Goal: Information Seeking & Learning: Learn about a topic

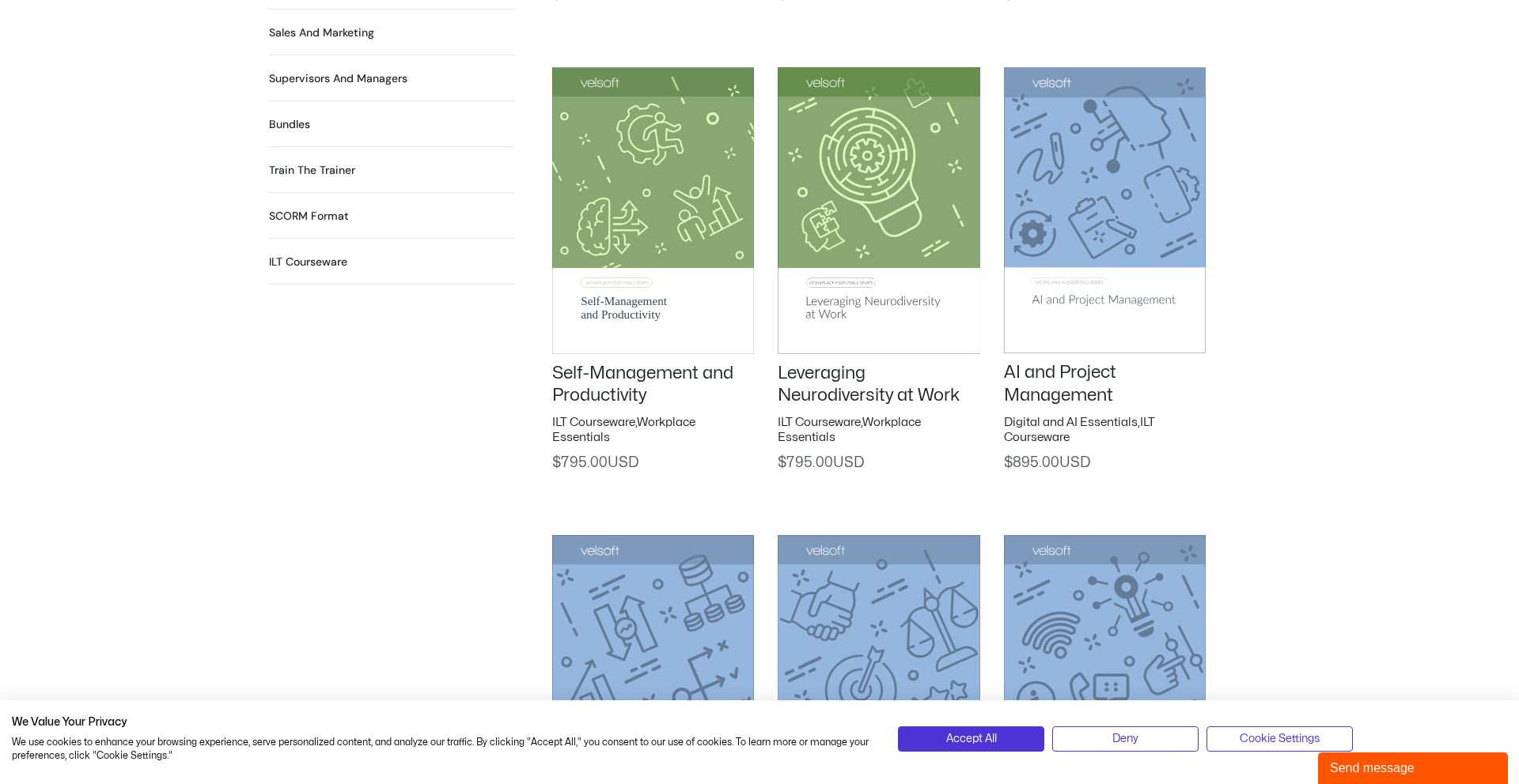
scroll to position [1729, 0]
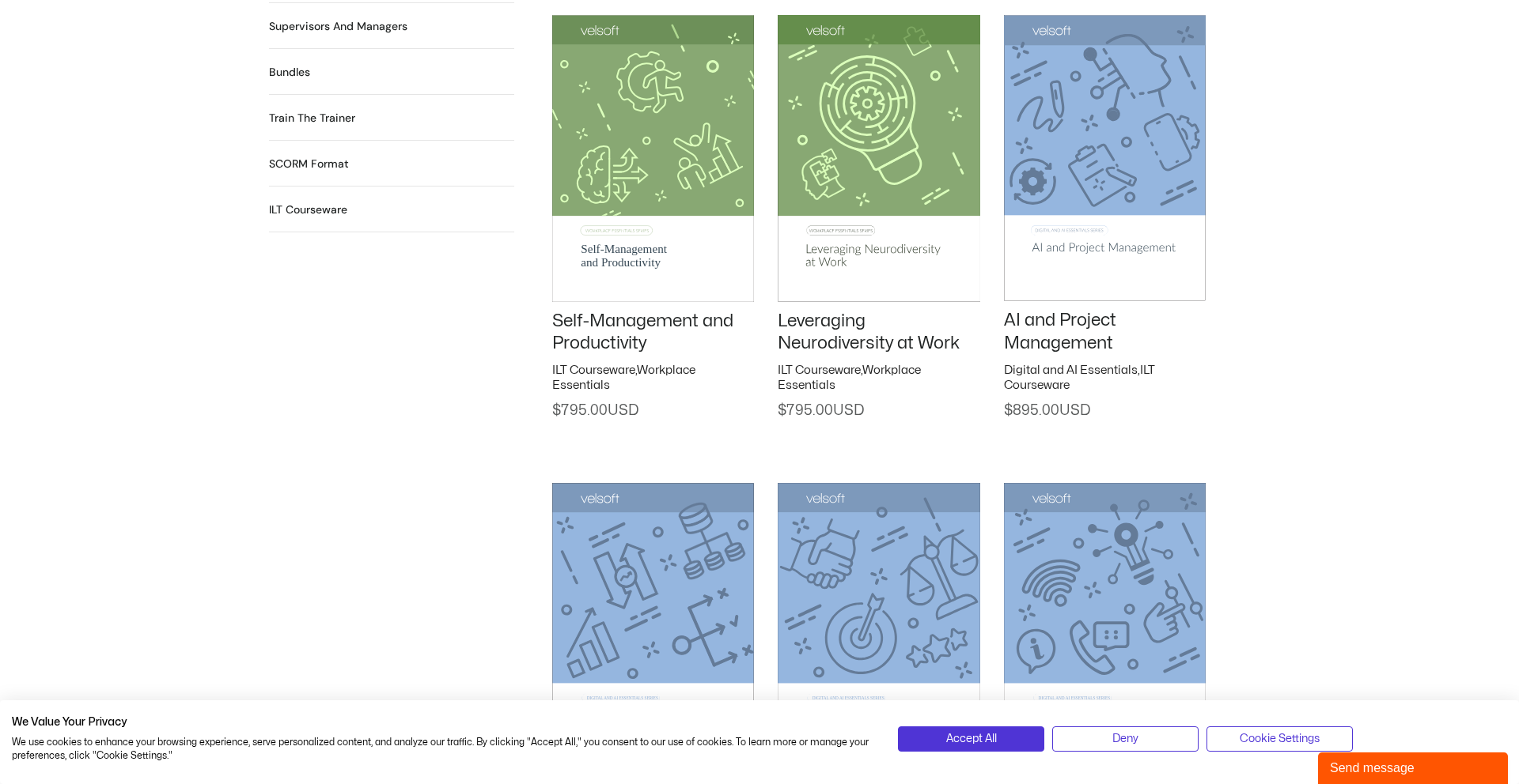
click at [1434, 766] on div "Send message" at bounding box center [1413, 768] width 166 height 19
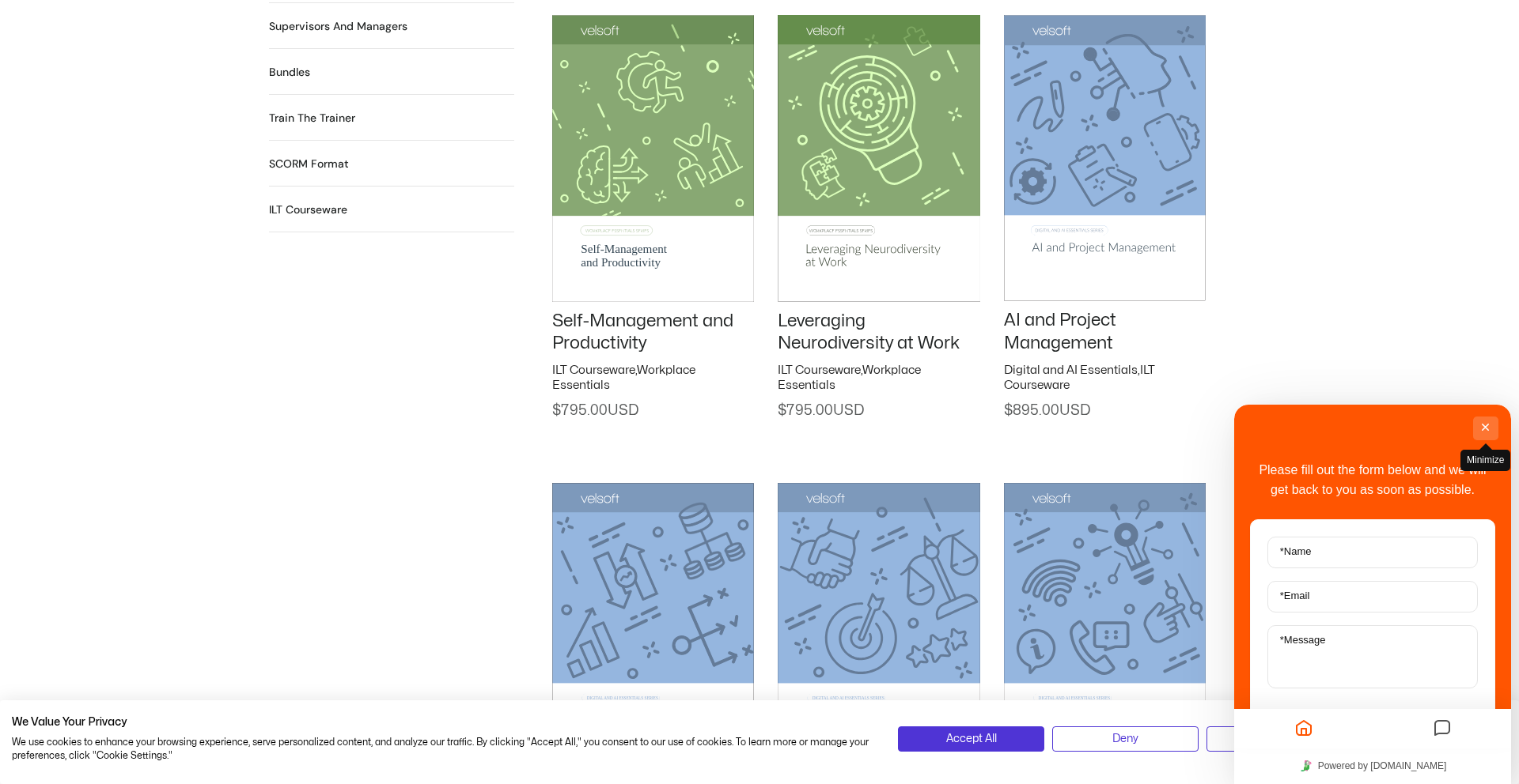
click at [1483, 425] on button "Minimize" at bounding box center [1485, 428] width 26 height 24
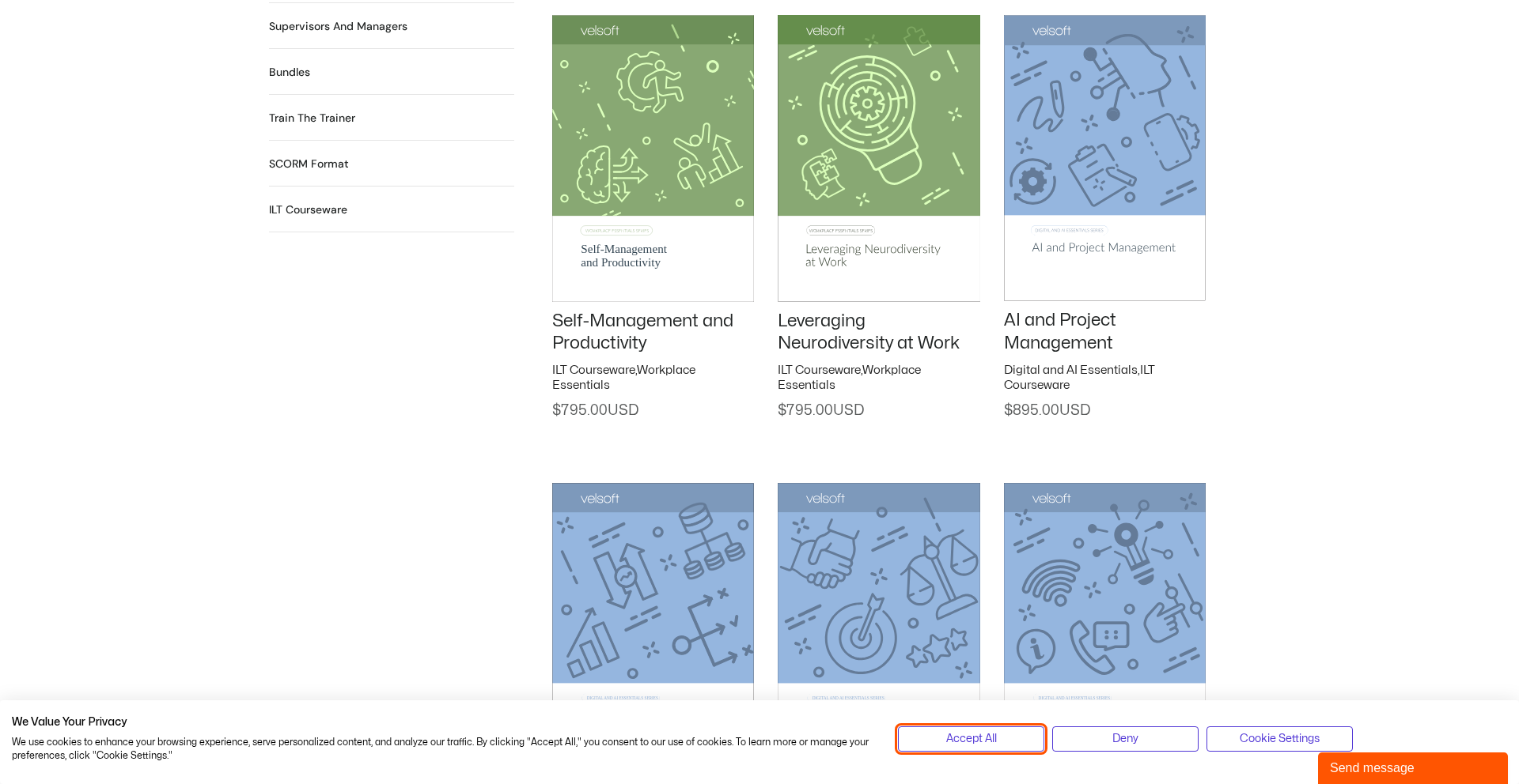
click at [981, 733] on span "Accept All" at bounding box center [971, 740] width 51 height 18
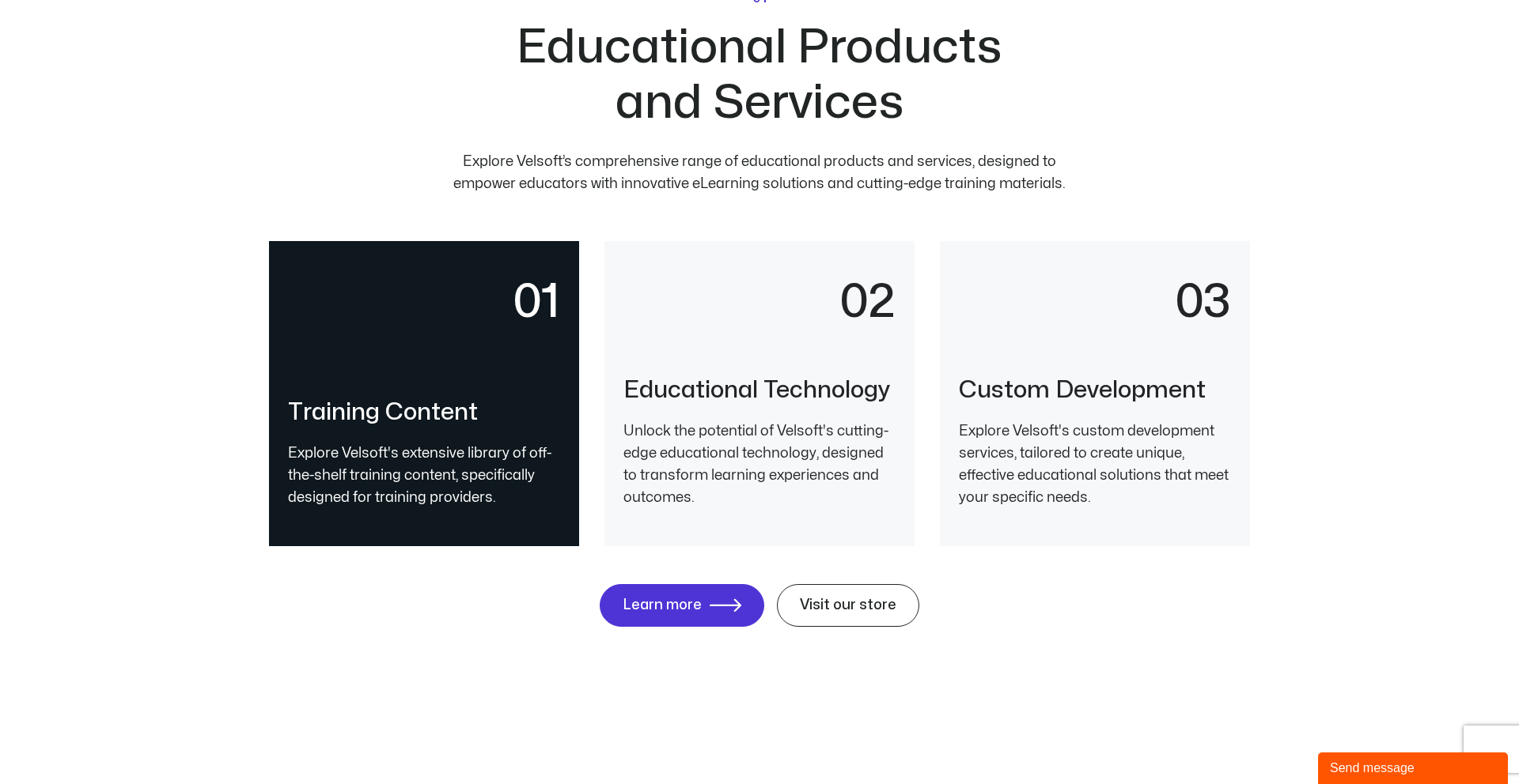
scroll to position [3307, 0]
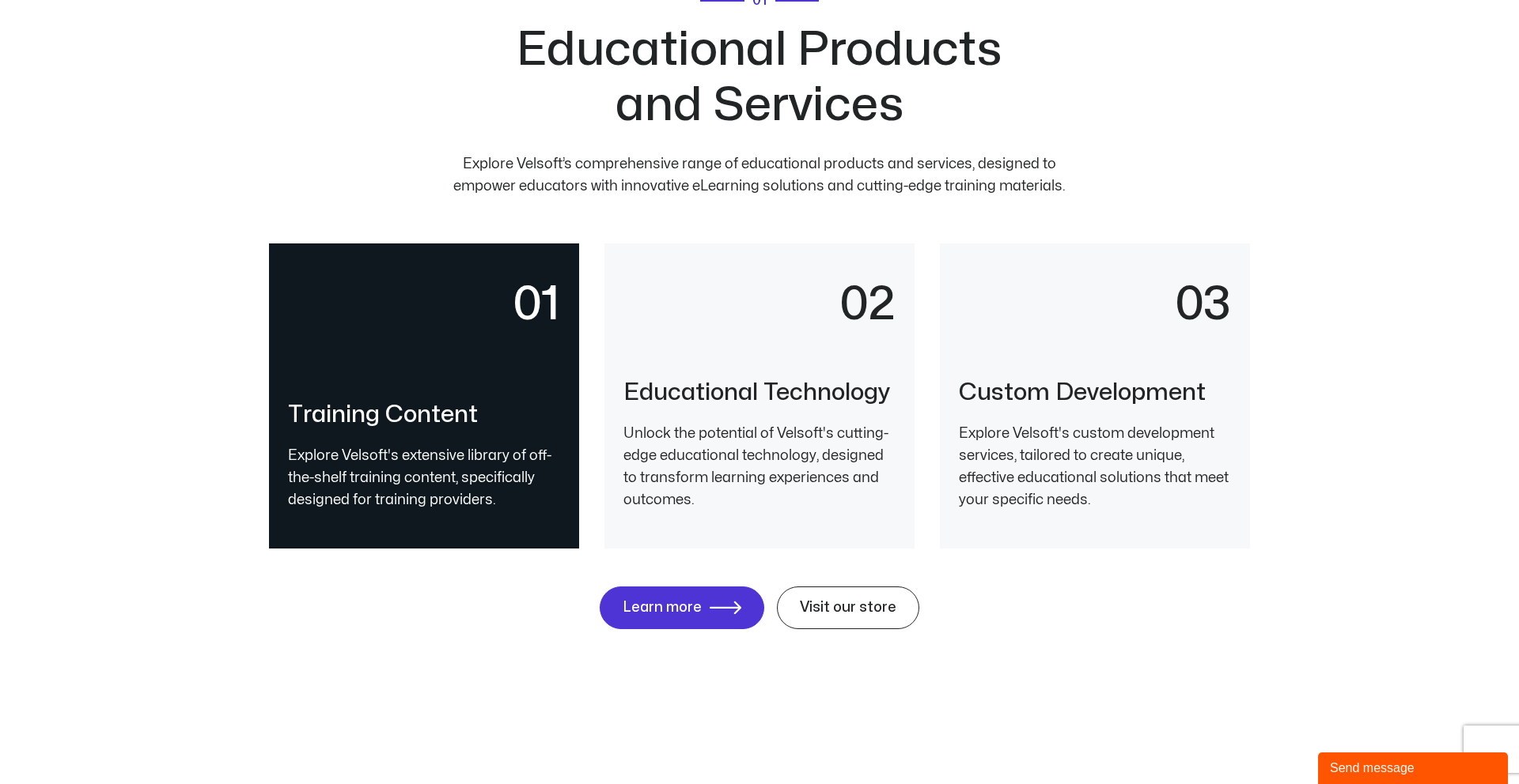
click at [740, 382] on h3 "Educational Technology" at bounding box center [759, 393] width 272 height 28
click at [851, 314] on p "02" at bounding box center [759, 303] width 272 height 47
click at [1130, 301] on p "03" at bounding box center [1094, 303] width 272 height 47
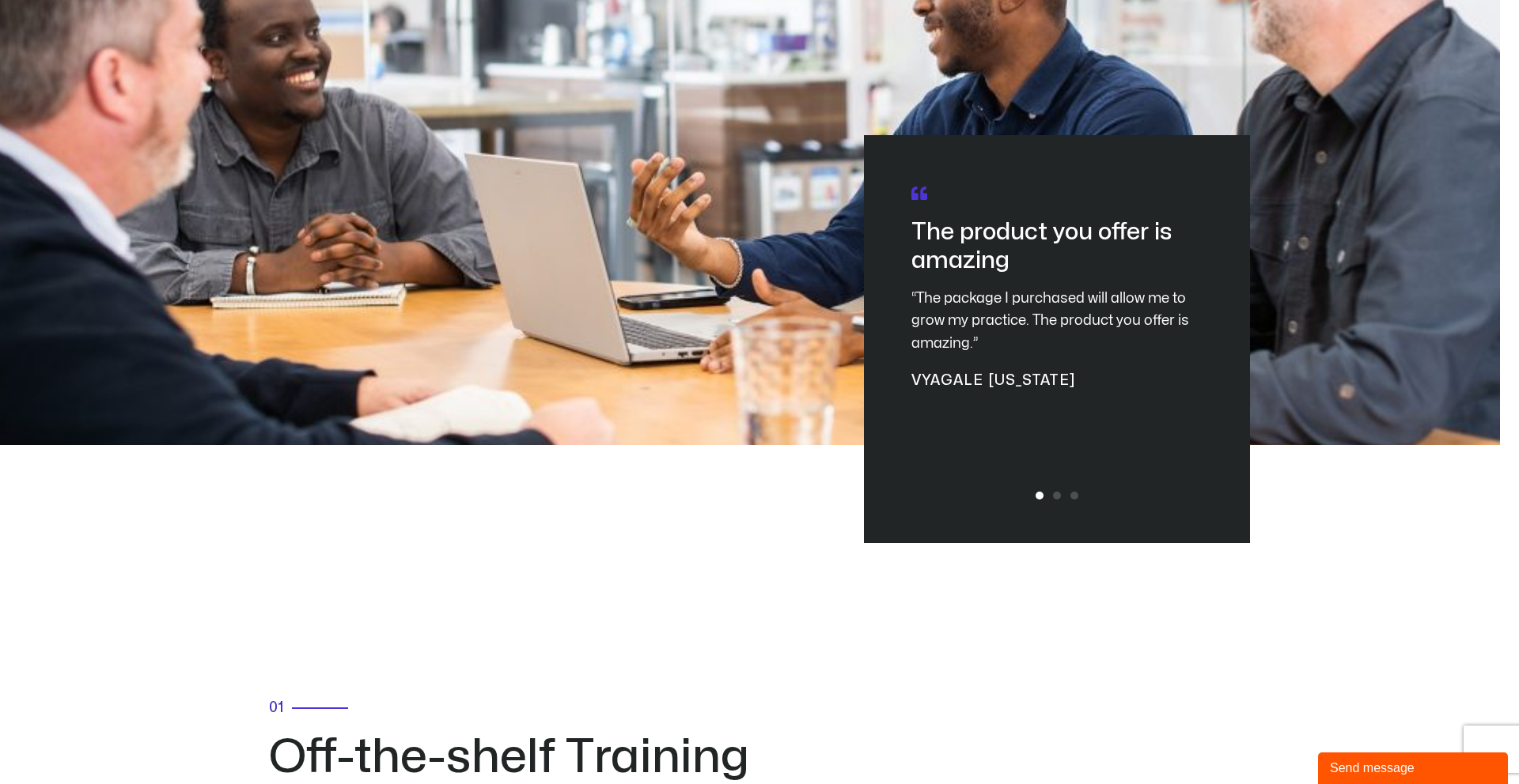
scroll to position [4618, 0]
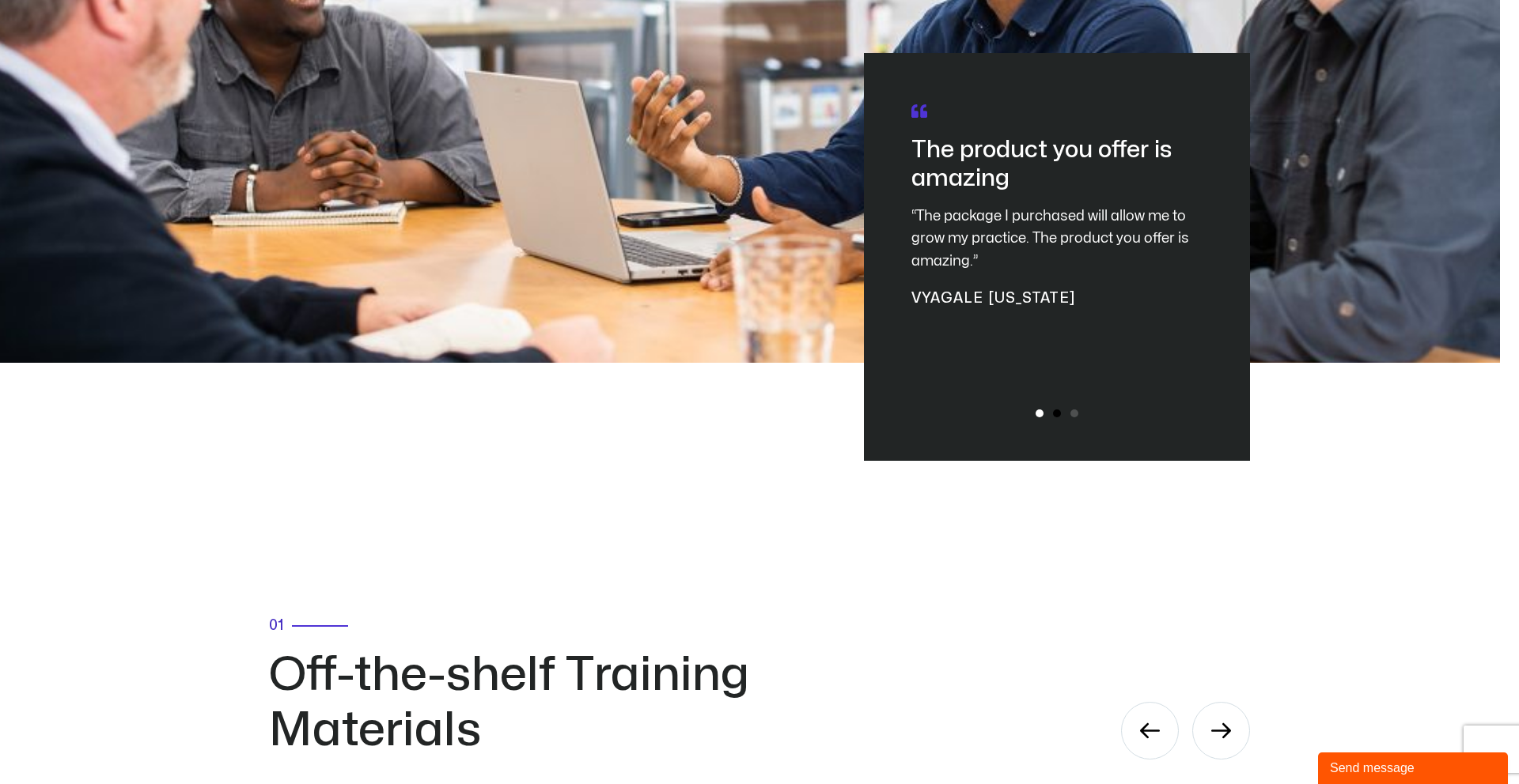
click at [1053, 418] on span "Go to slide 2" at bounding box center [1057, 413] width 8 height 8
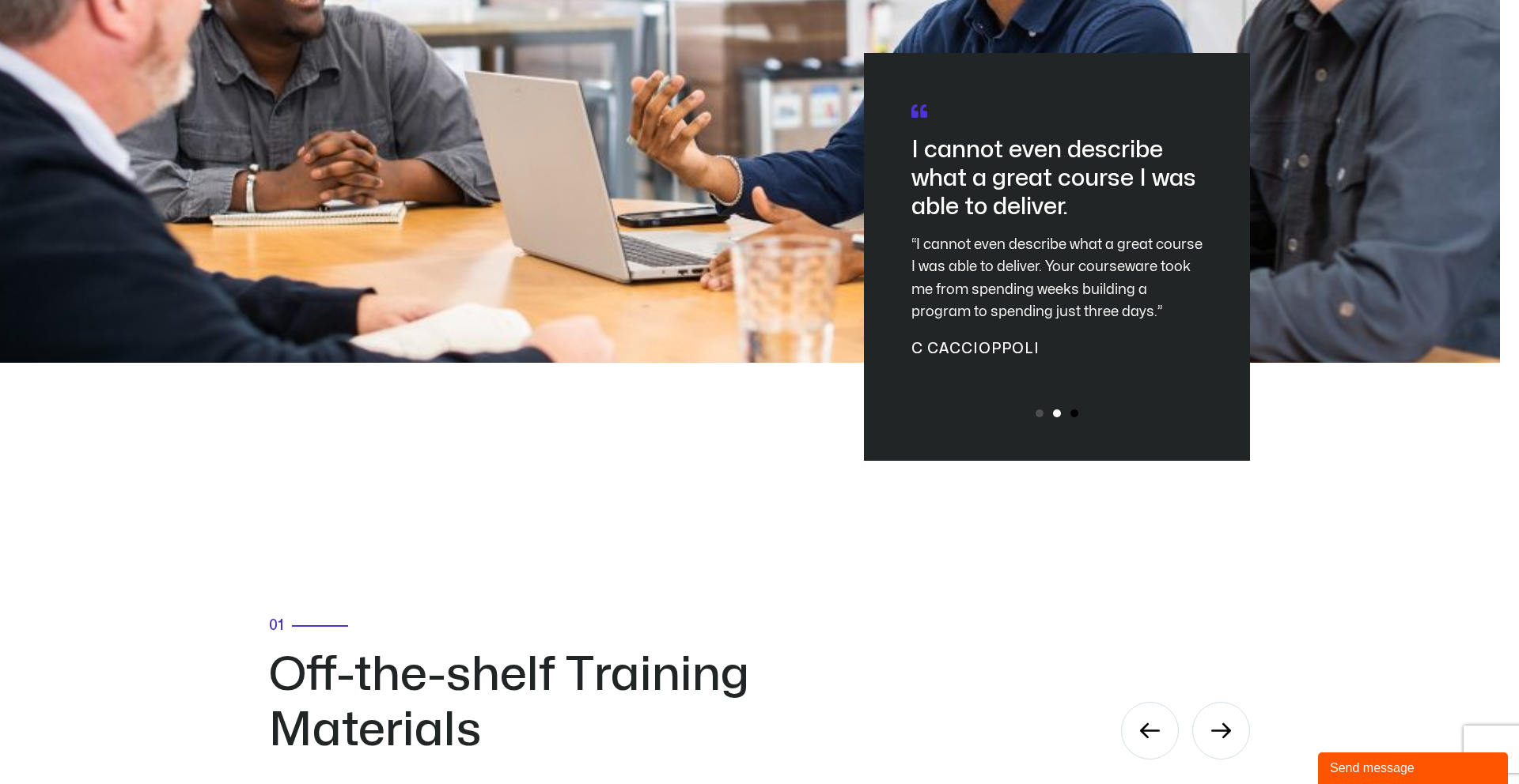
click at [1071, 418] on span "Go to slide 3" at bounding box center [1074, 413] width 8 height 8
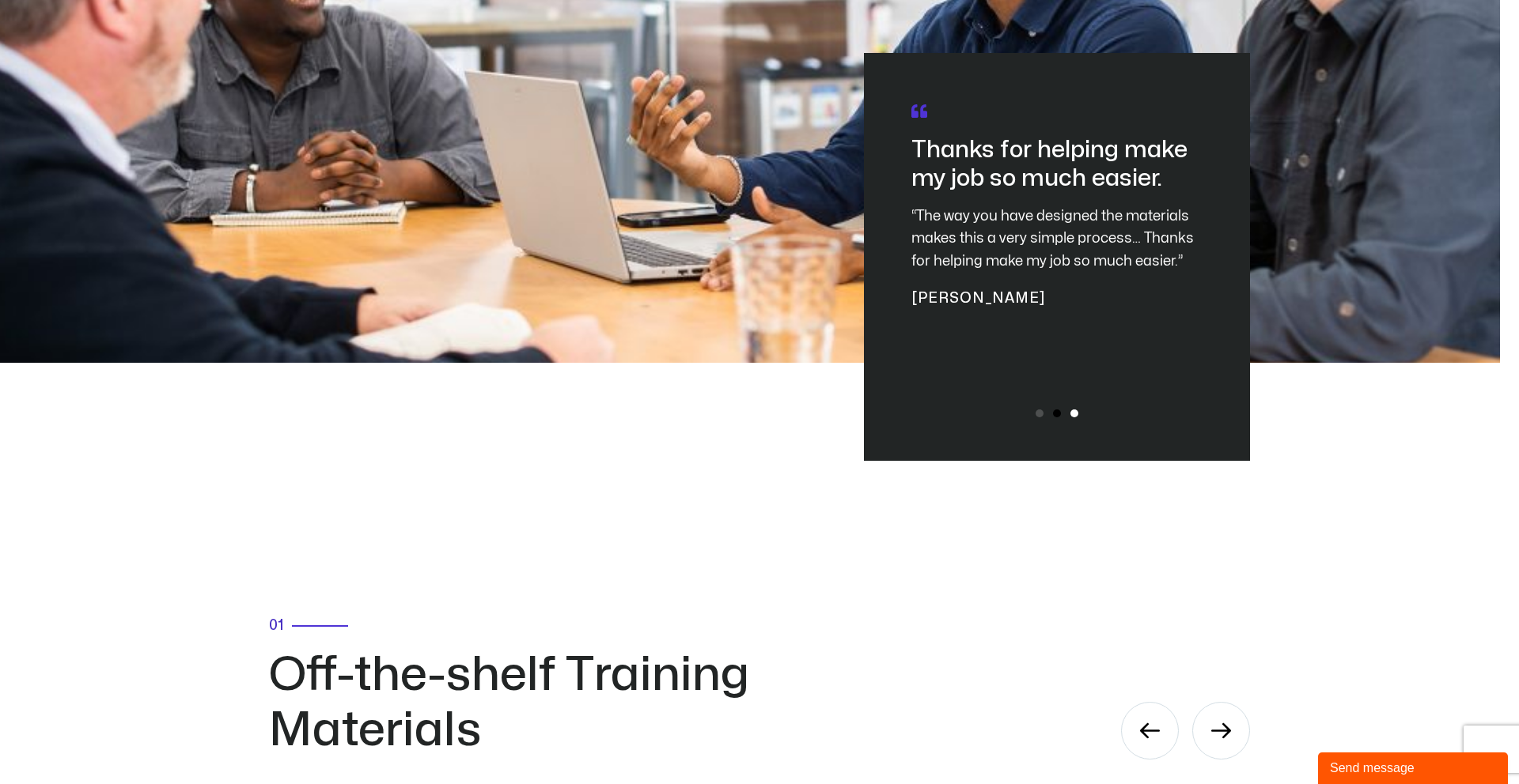
click at [1055, 418] on span "Go to slide 2" at bounding box center [1057, 413] width 8 height 8
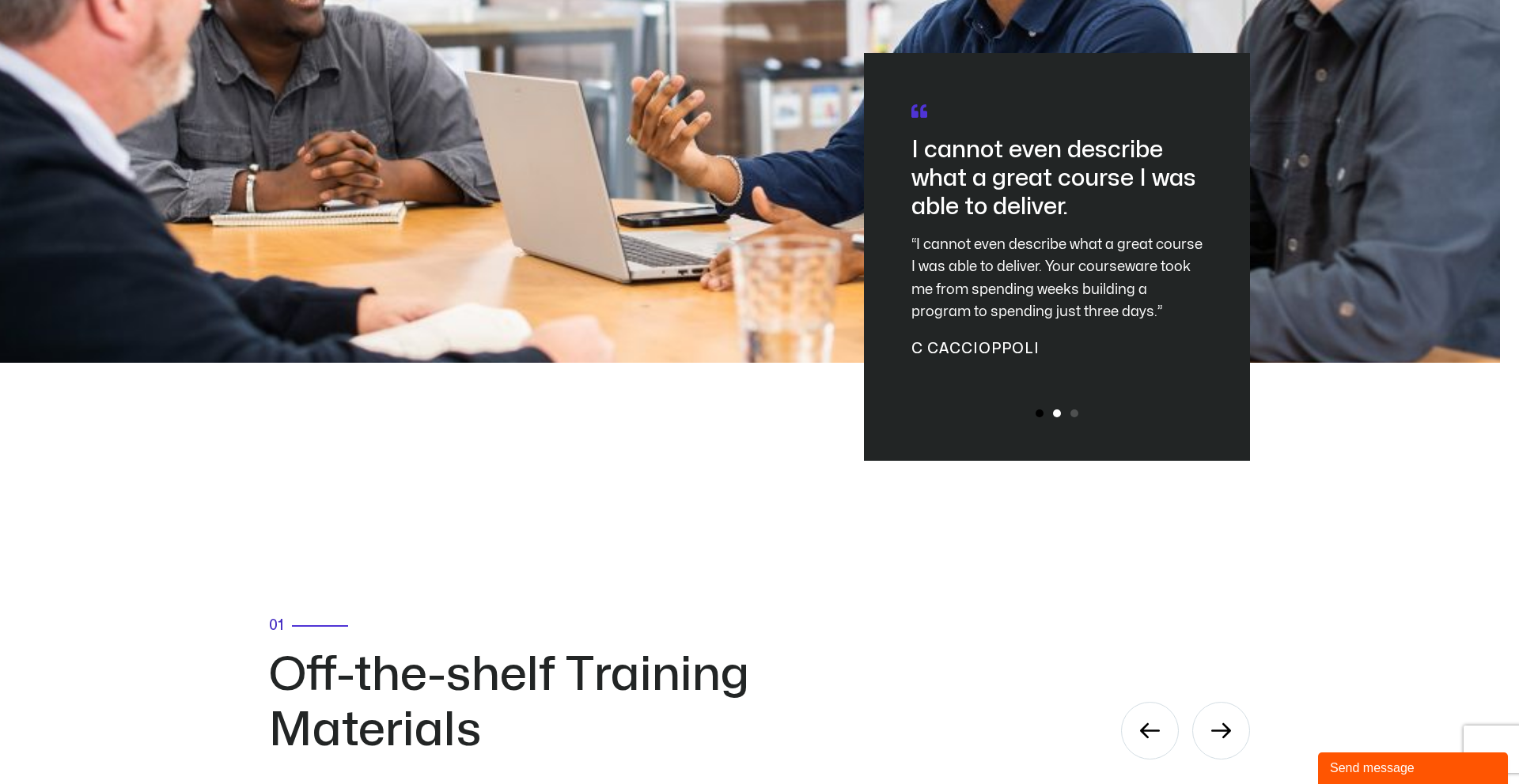
click at [1036, 418] on span "Go to slide 1" at bounding box center [1039, 413] width 8 height 8
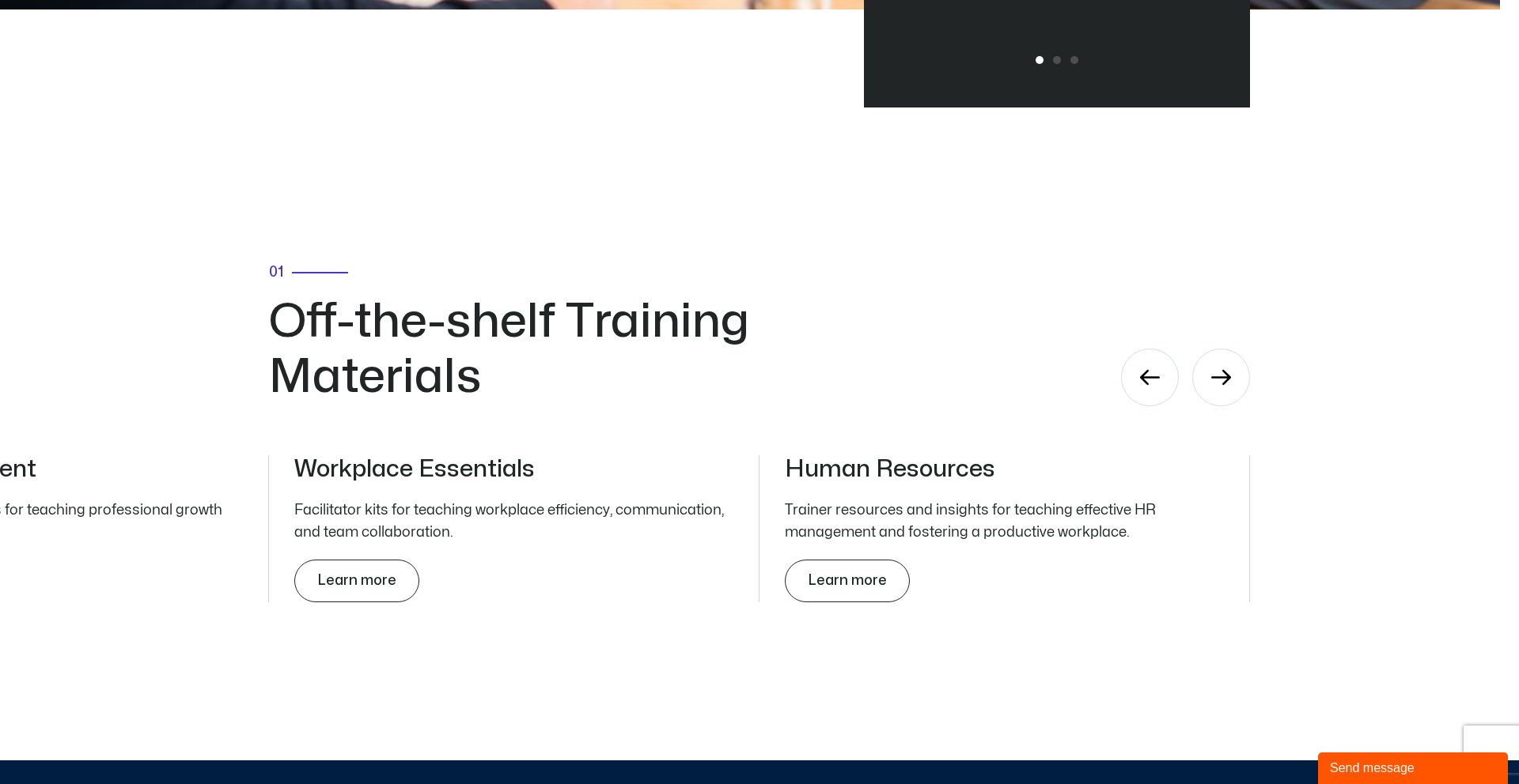
scroll to position [4996, 0]
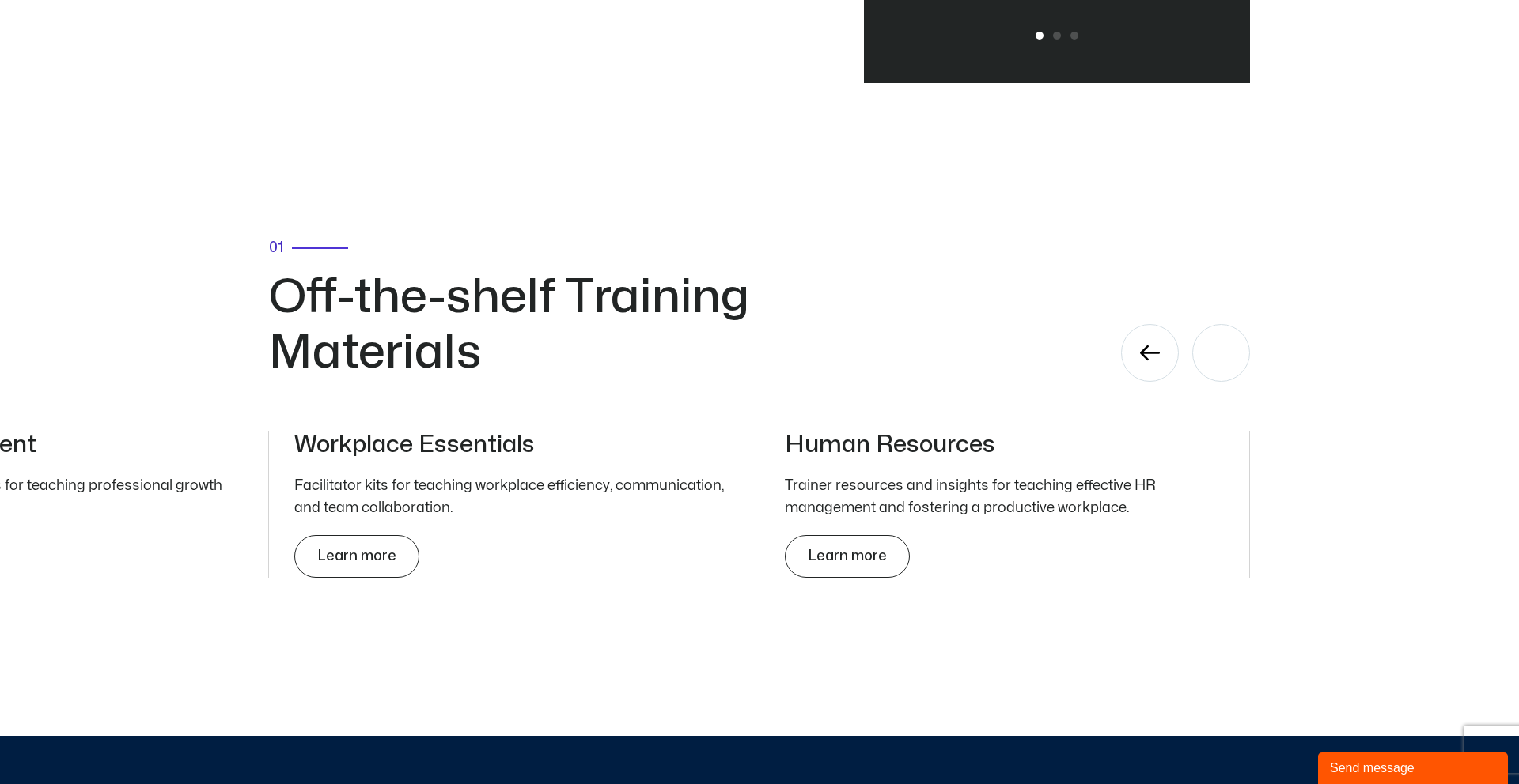
click at [1227, 376] on div "Next slide" at bounding box center [1220, 353] width 58 height 58
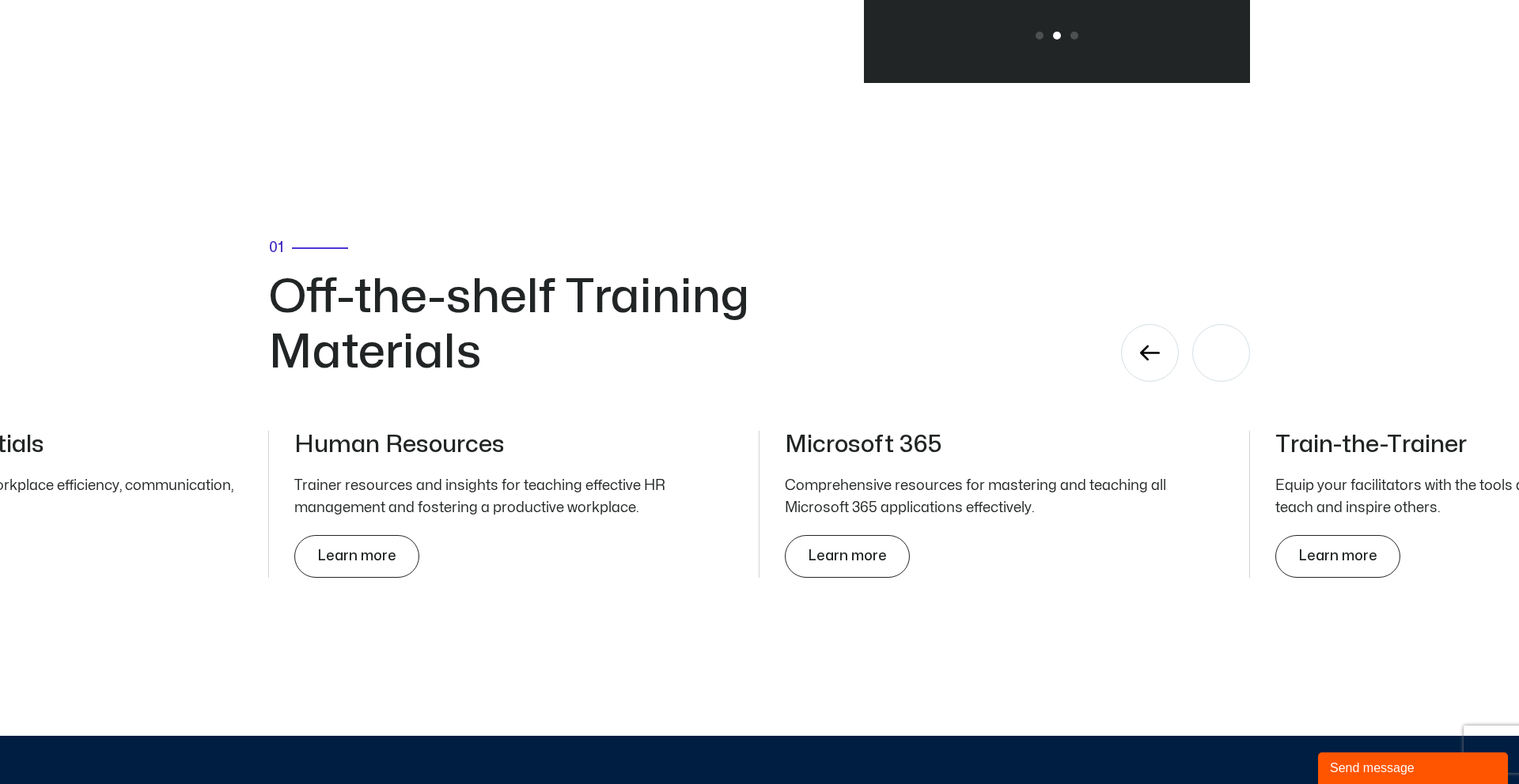
click at [1227, 376] on div "Next slide" at bounding box center [1220, 353] width 58 height 58
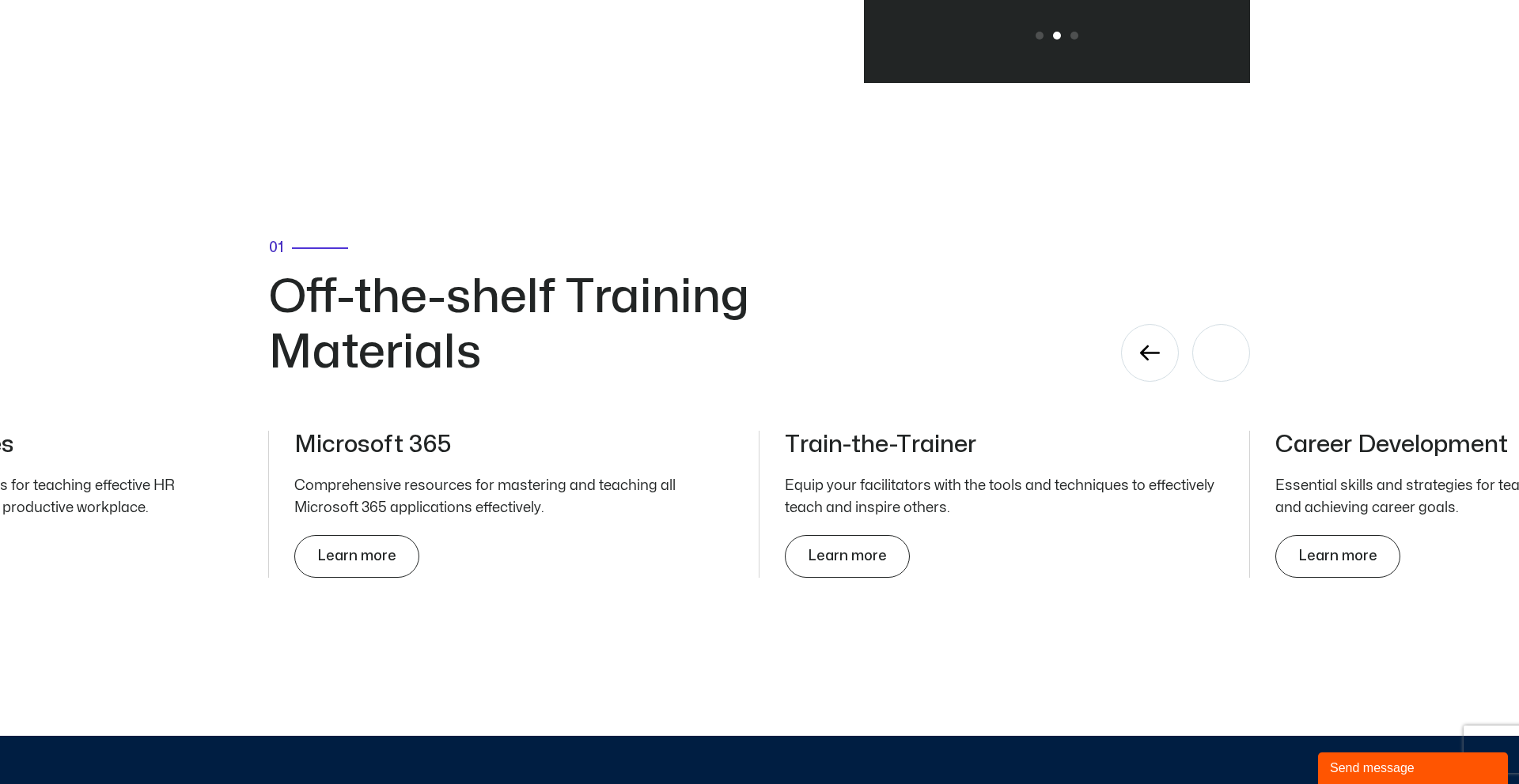
click at [1227, 376] on div "Next slide" at bounding box center [1220, 353] width 58 height 58
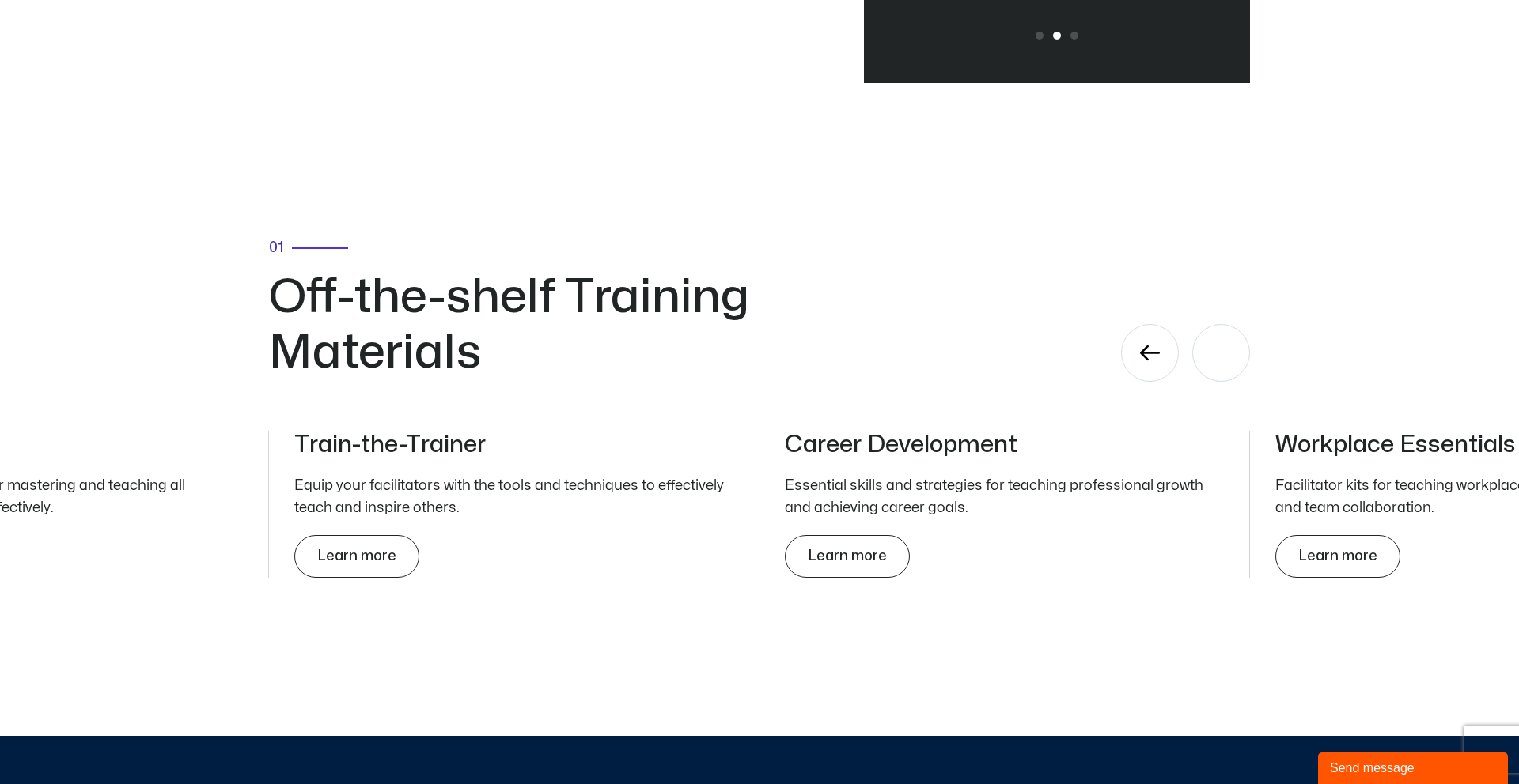
click at [1227, 376] on div "Next slide" at bounding box center [1220, 353] width 58 height 58
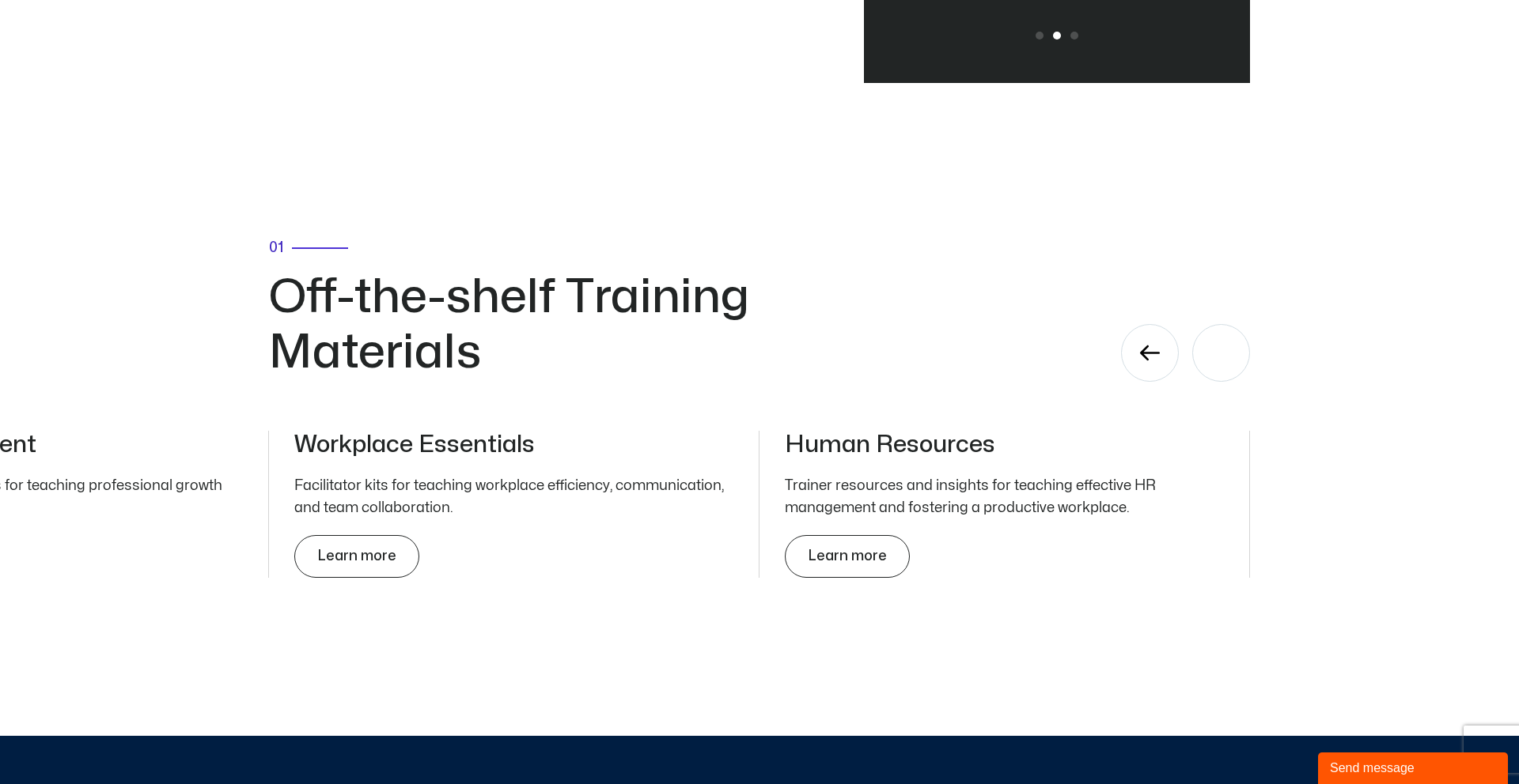
click at [1227, 376] on div "Next slide" at bounding box center [1220, 353] width 58 height 58
click at [1246, 342] on div "Next slide" at bounding box center [1220, 353] width 58 height 58
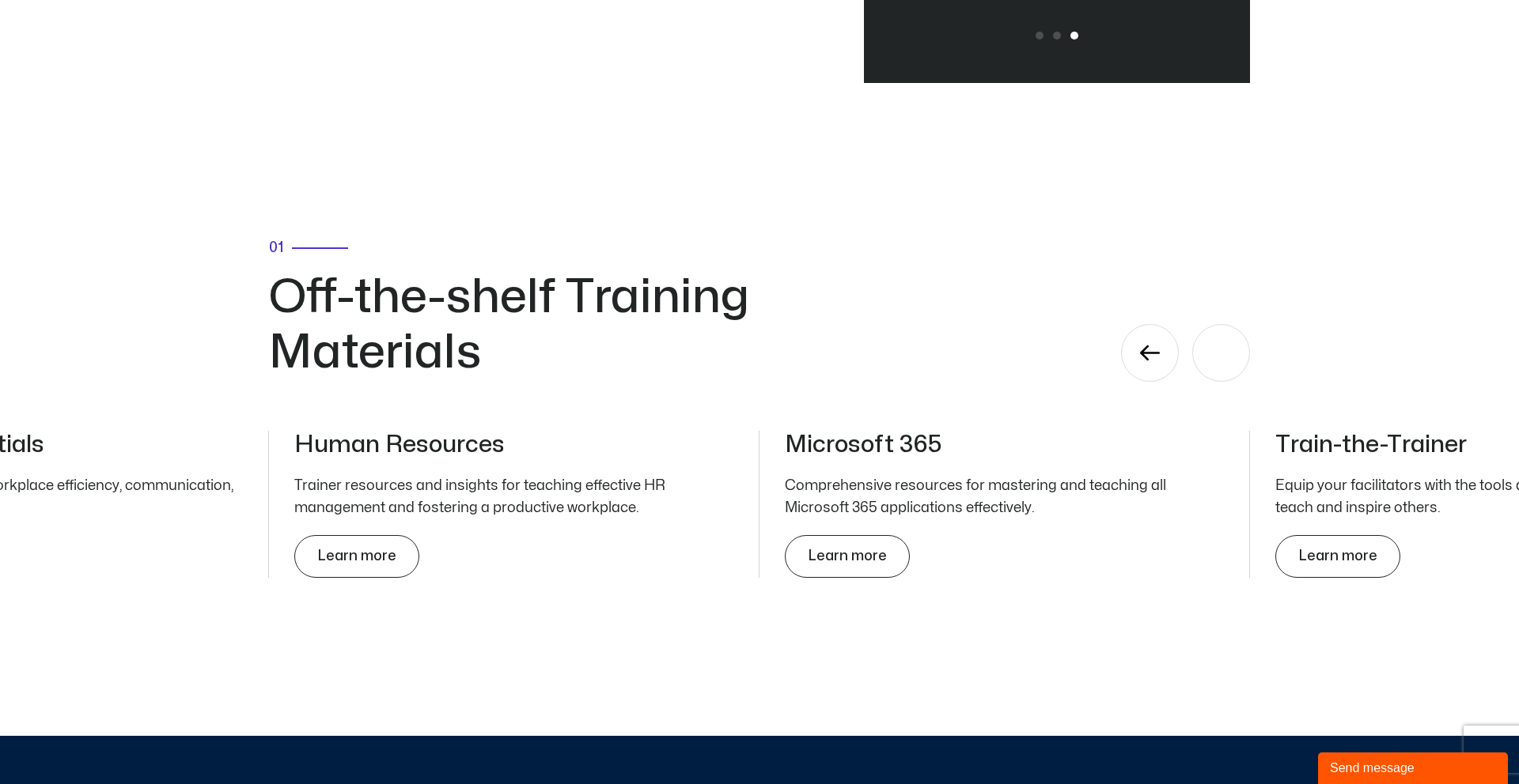
click at [1247, 350] on div "Next slide" at bounding box center [1220, 353] width 58 height 58
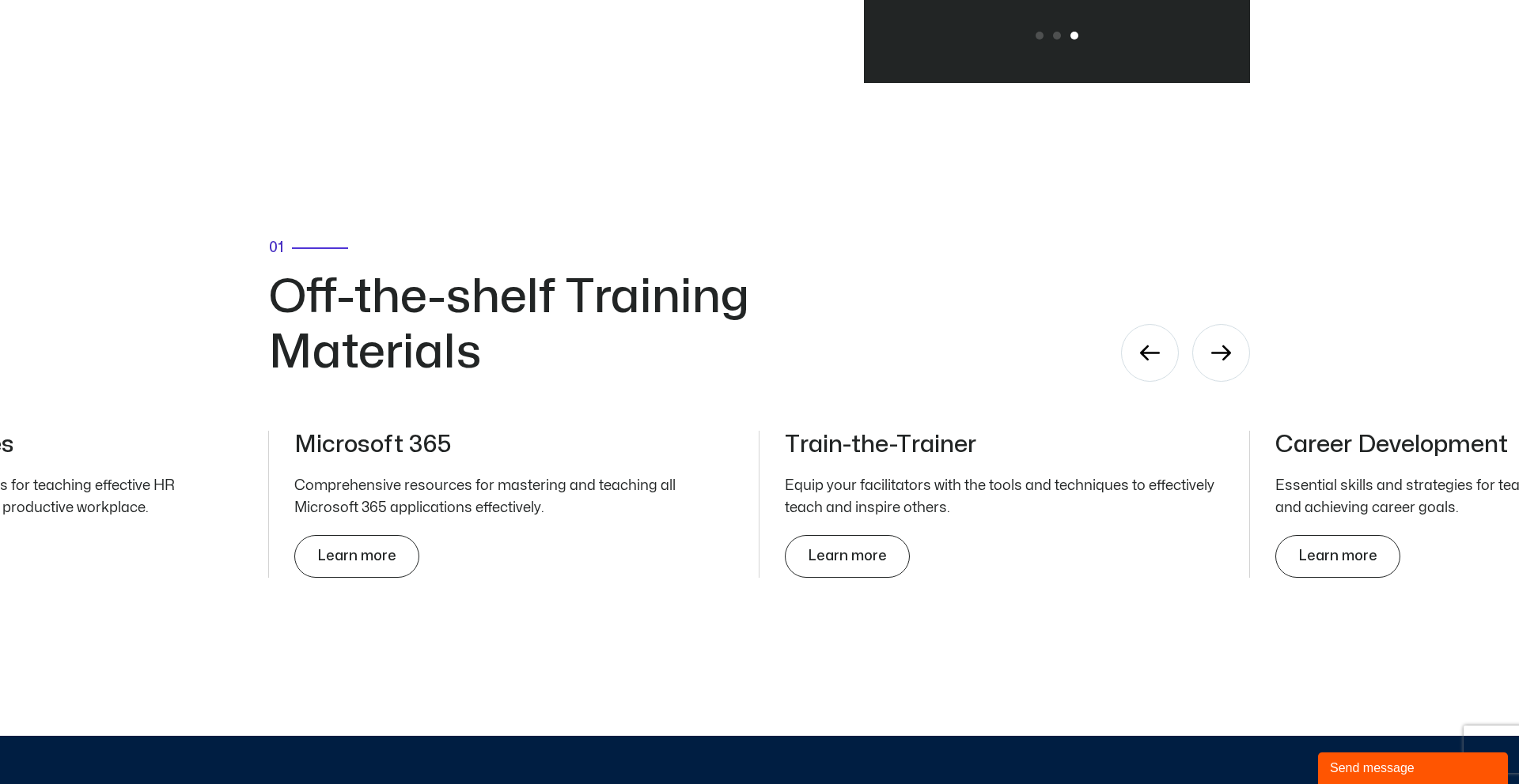
click at [1380, 308] on div "01 Off-the-shelf Training Materials Train-the-Trainer Equip your facilitators w…" at bounding box center [760, 410] width 1519 height 653
click at [1235, 358] on div "Next slide" at bounding box center [1220, 353] width 58 height 58
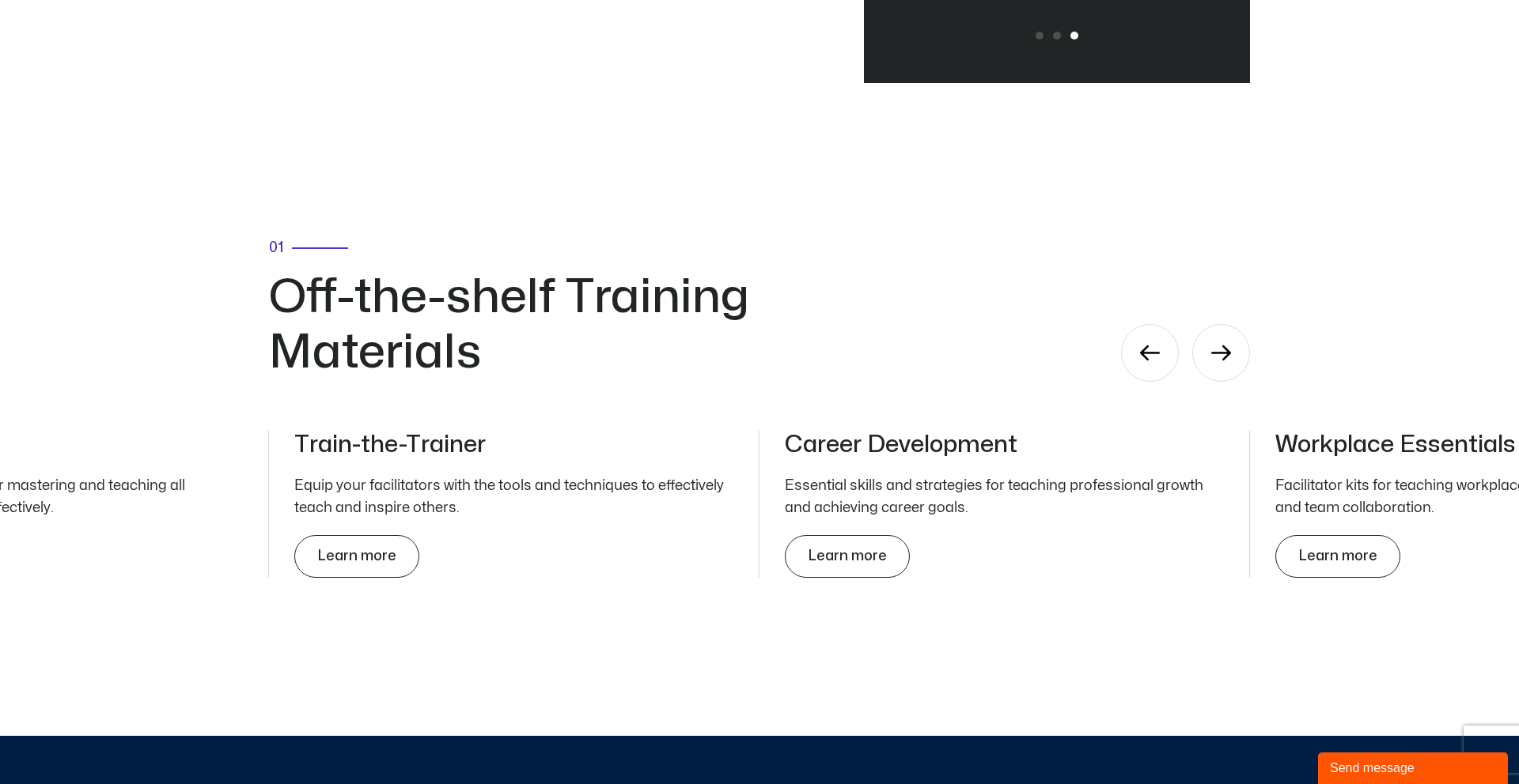
click at [1358, 331] on div "01 Off-the-shelf Training Materials Train-the-Trainer Equip your facilitators w…" at bounding box center [760, 410] width 1519 height 653
click at [1203, 344] on div "Next slide" at bounding box center [1220, 353] width 58 height 58
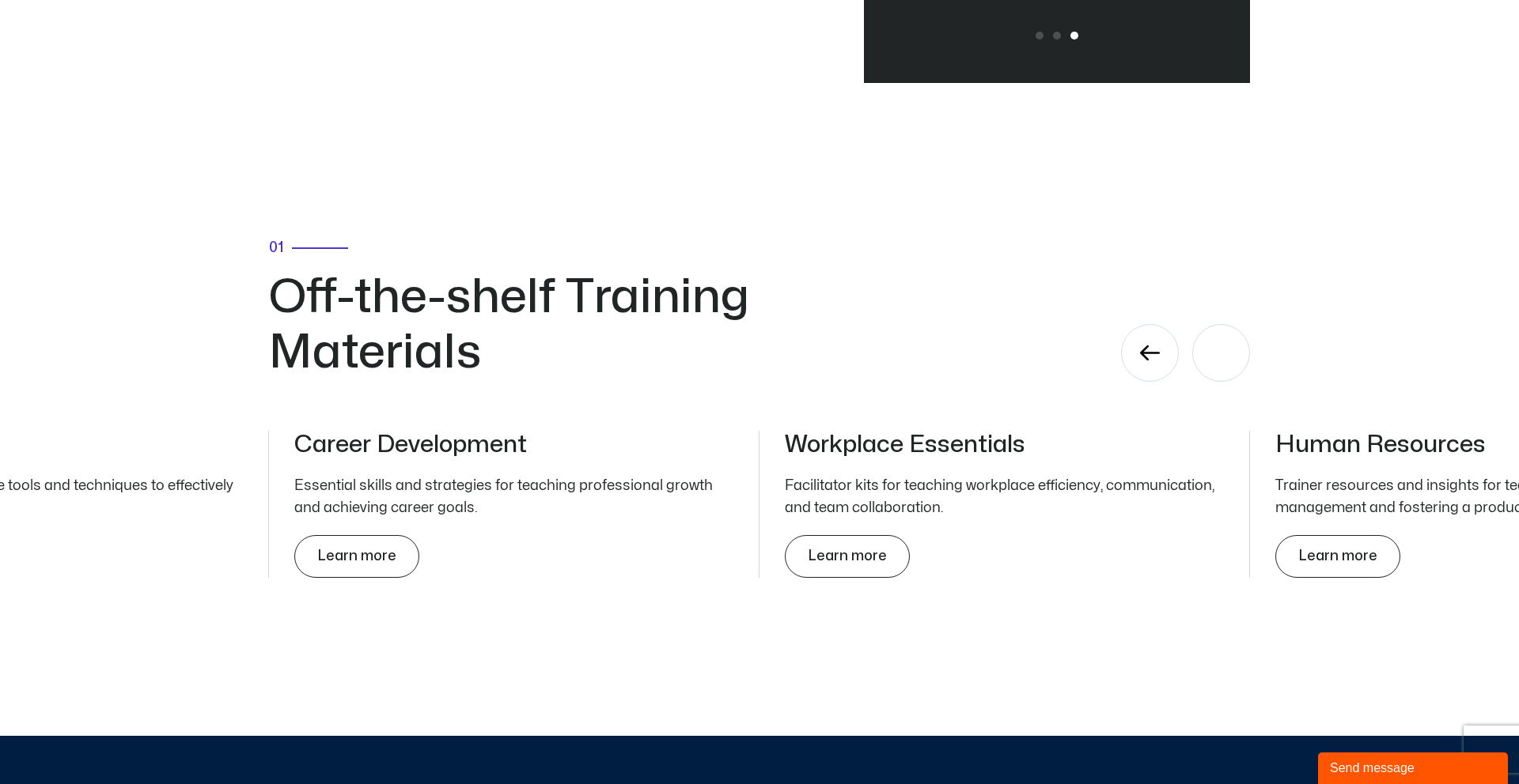
click at [1203, 344] on div "Next slide" at bounding box center [1220, 353] width 58 height 58
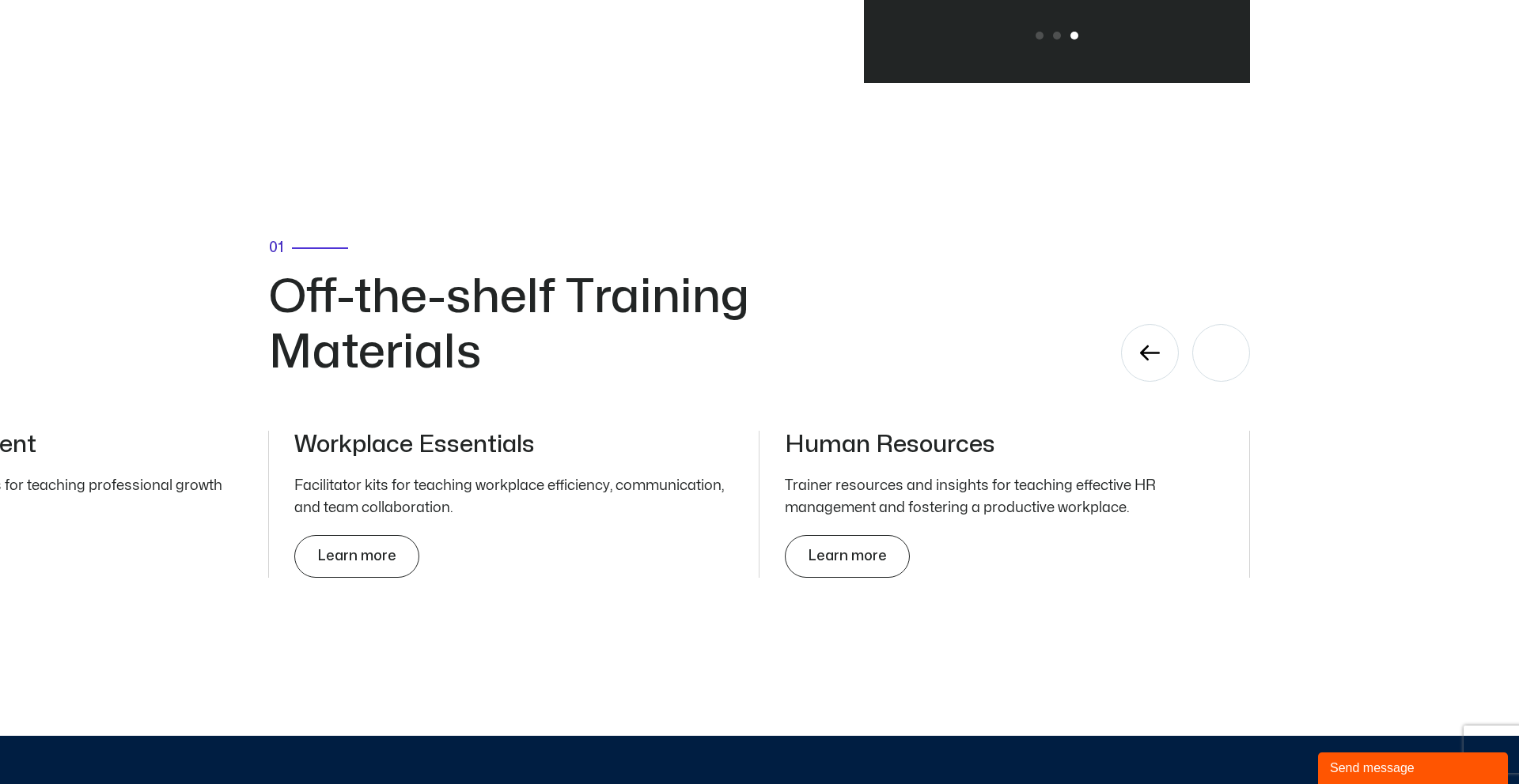
click at [1203, 344] on div "Next slide" at bounding box center [1220, 353] width 58 height 58
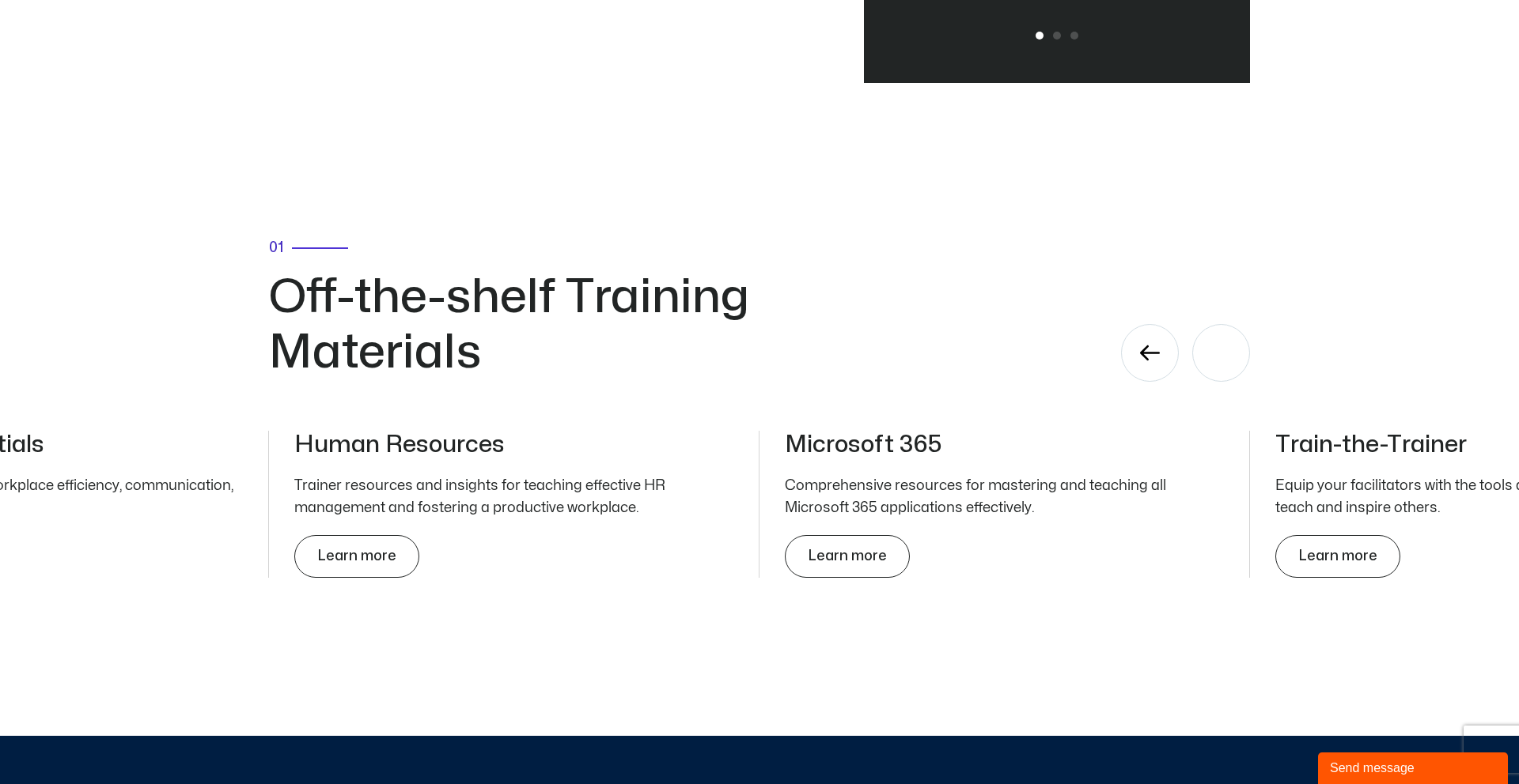
click at [1203, 344] on div "Next slide" at bounding box center [1220, 353] width 58 height 58
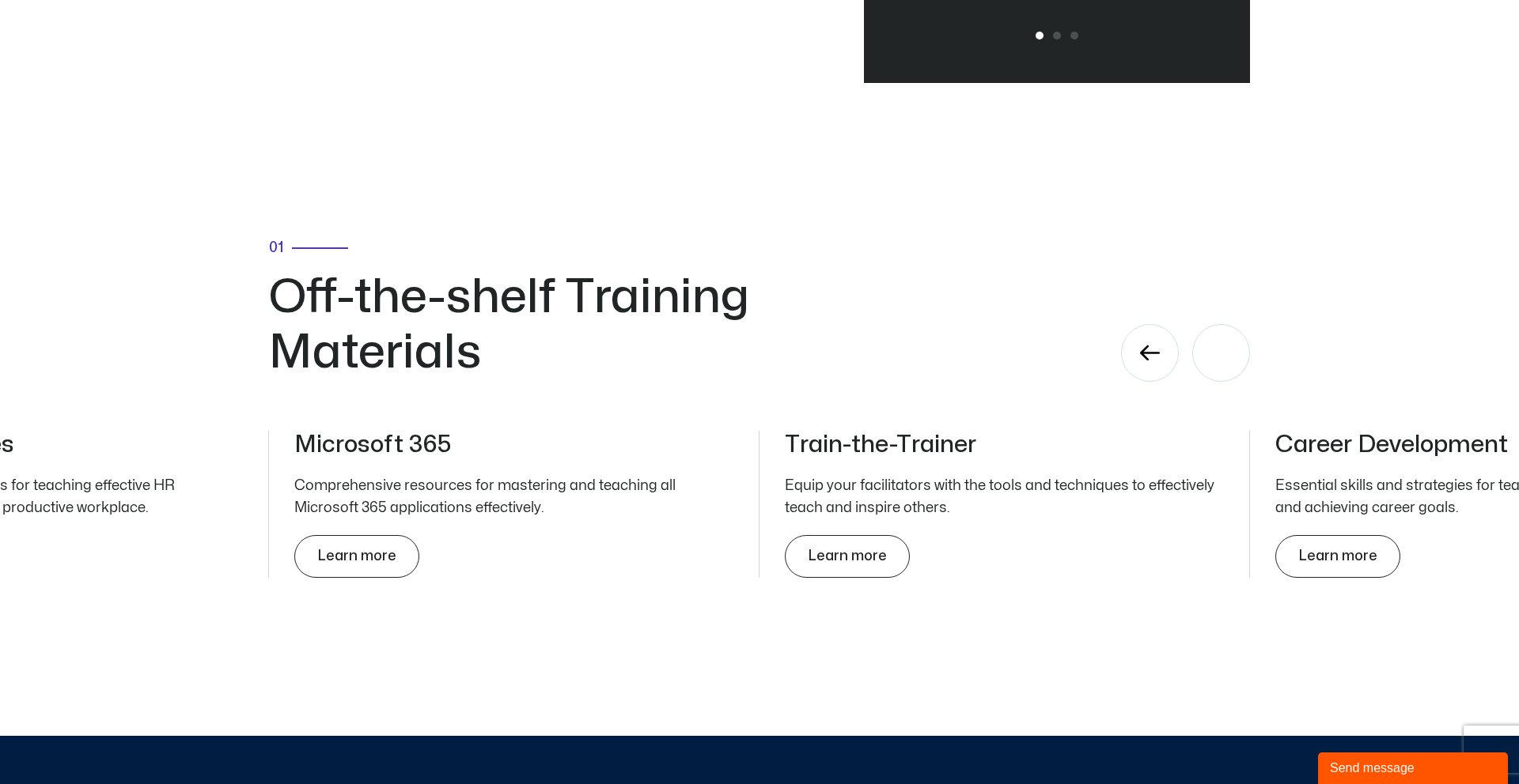
click at [1203, 344] on div "Next slide" at bounding box center [1220, 353] width 58 height 58
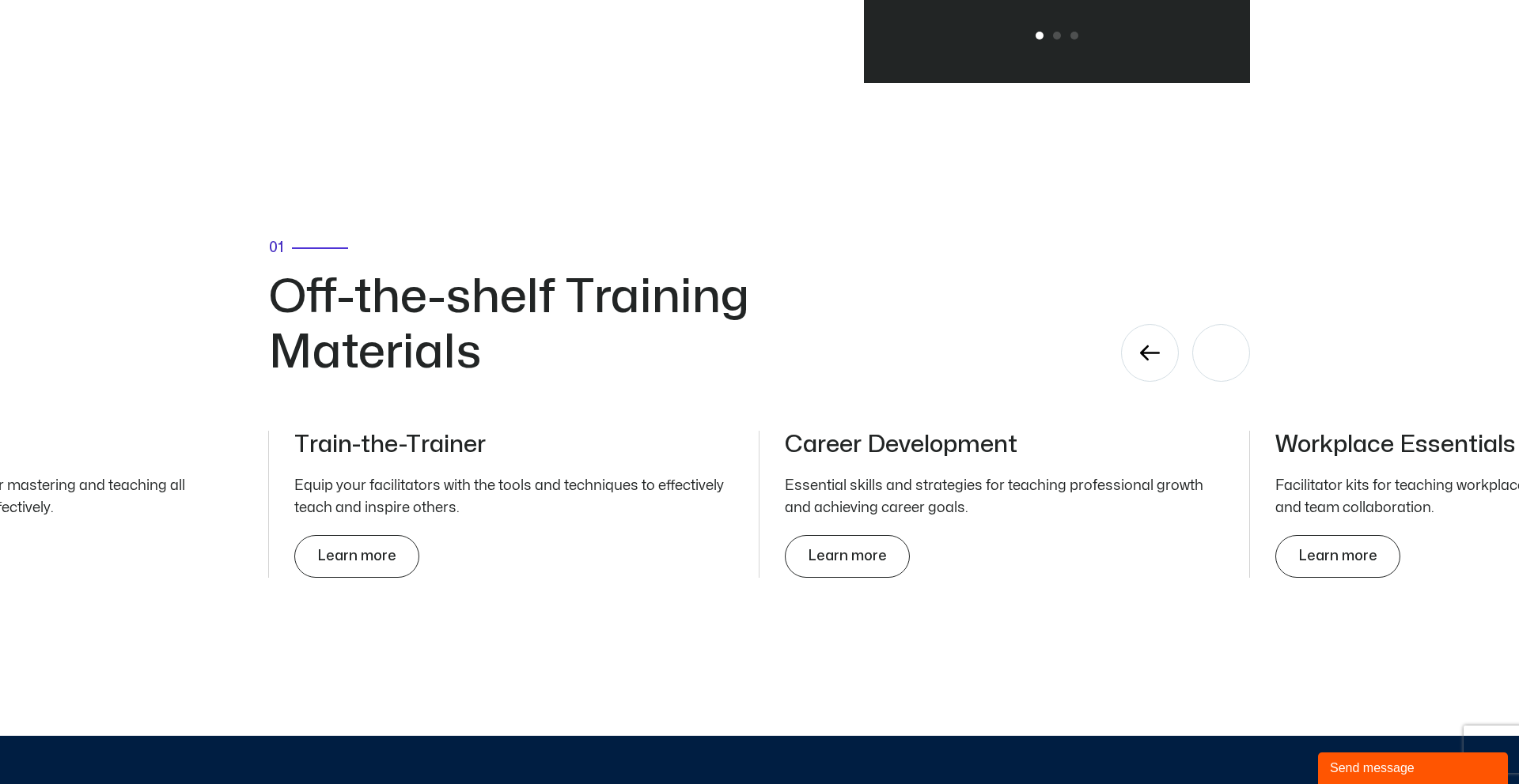
click at [1203, 344] on div "Next slide" at bounding box center [1220, 353] width 58 height 58
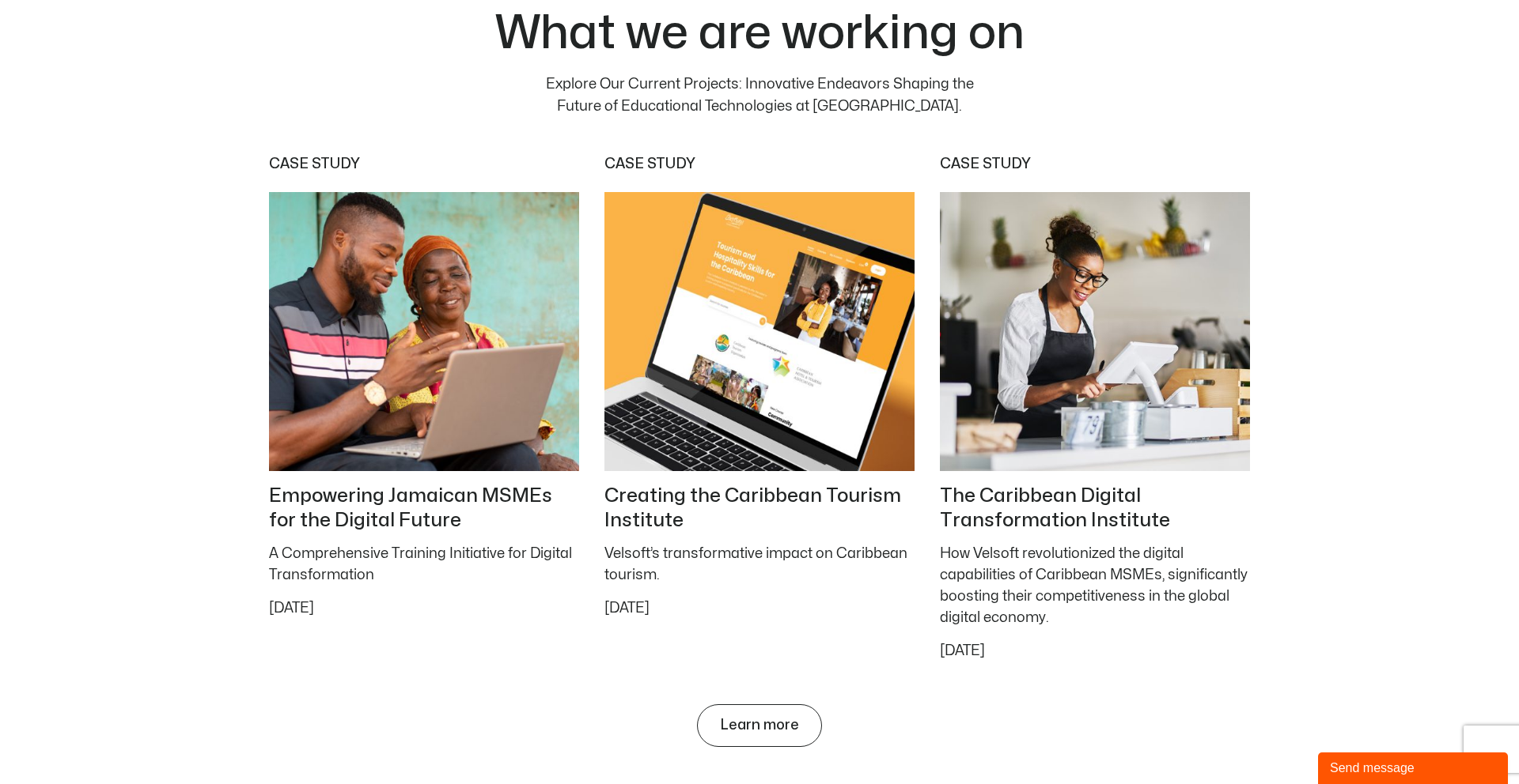
scroll to position [6752, 0]
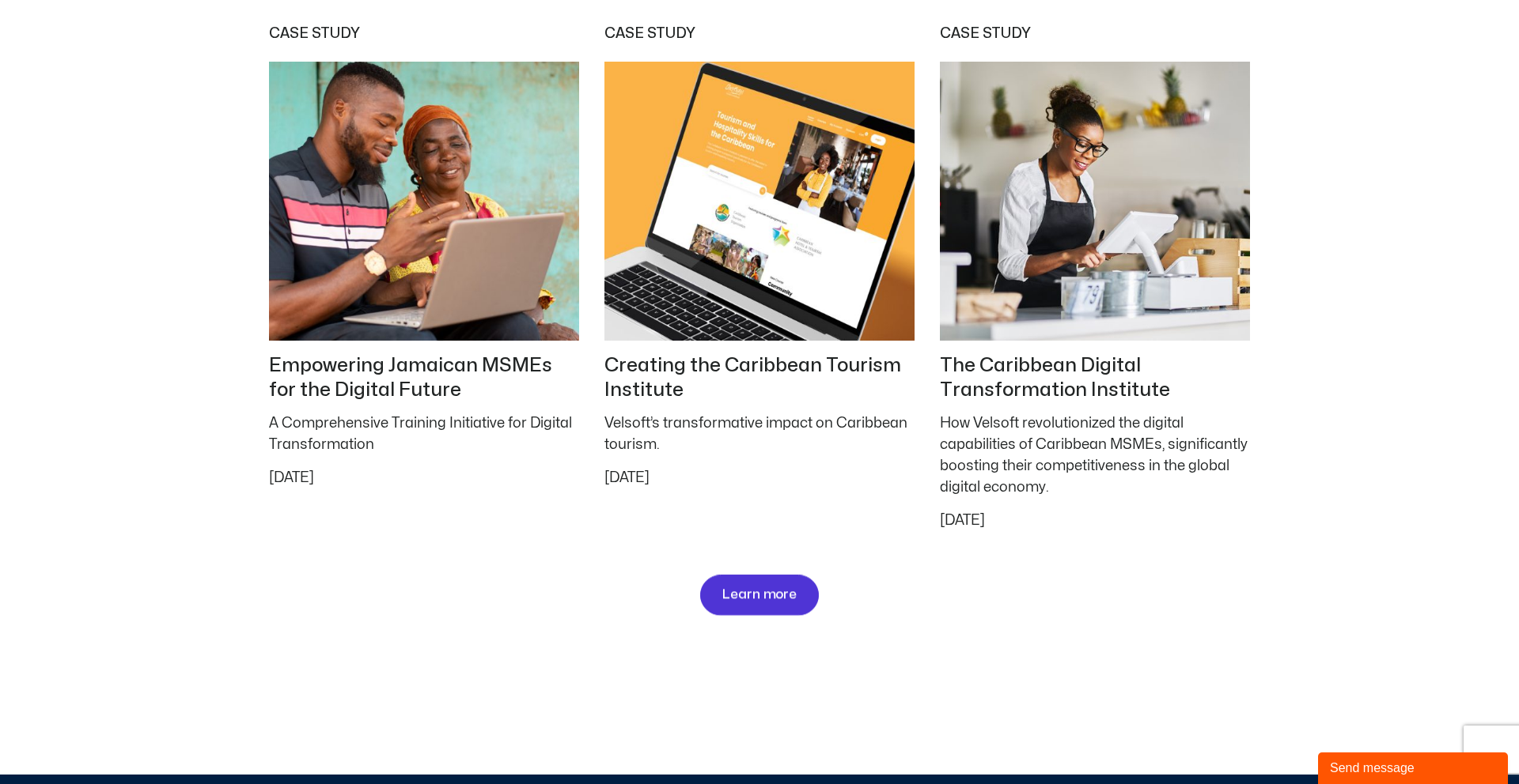
click at [772, 608] on link "Learn more" at bounding box center [760, 595] width 119 height 40
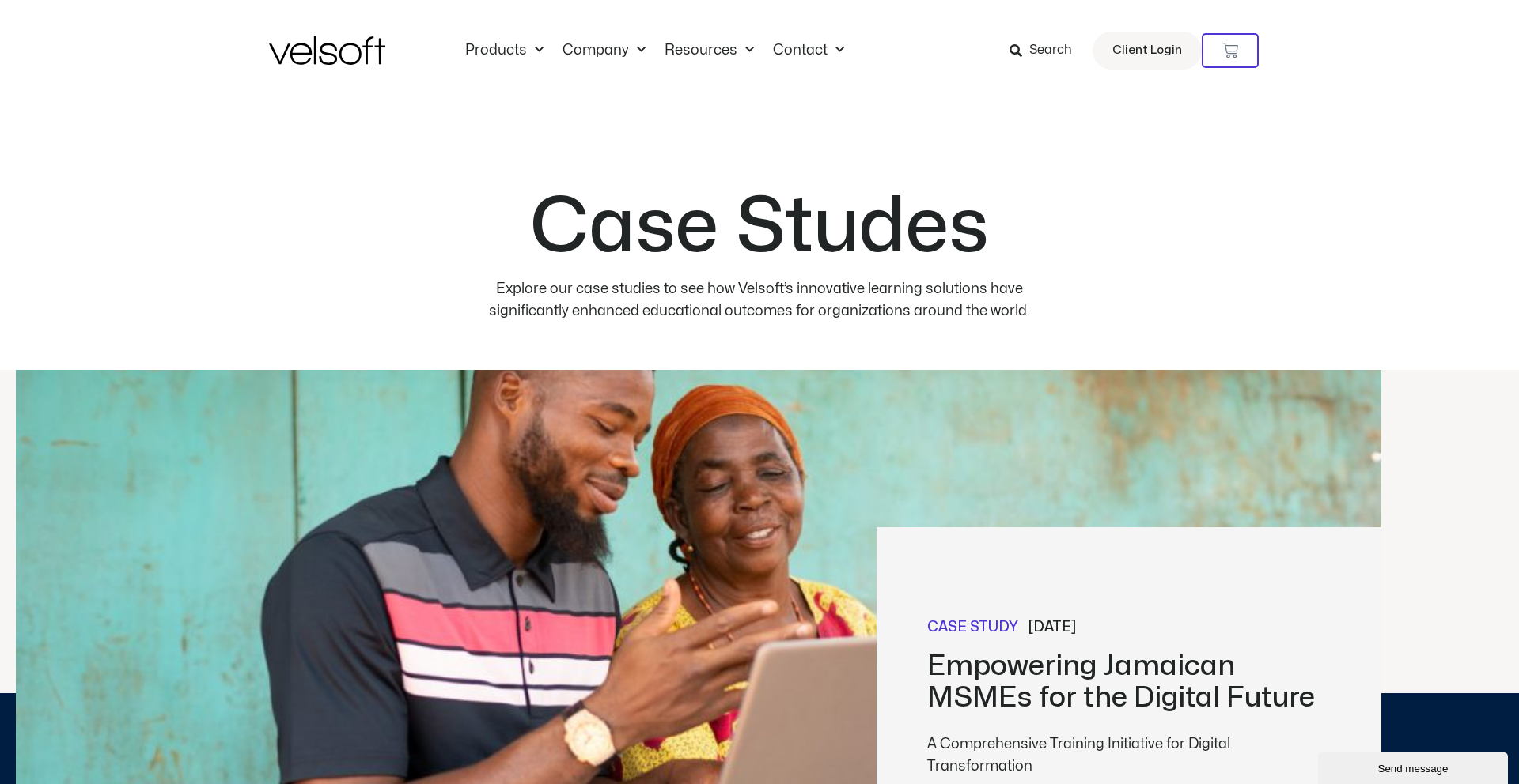
click at [342, 43] on img at bounding box center [327, 50] width 116 height 29
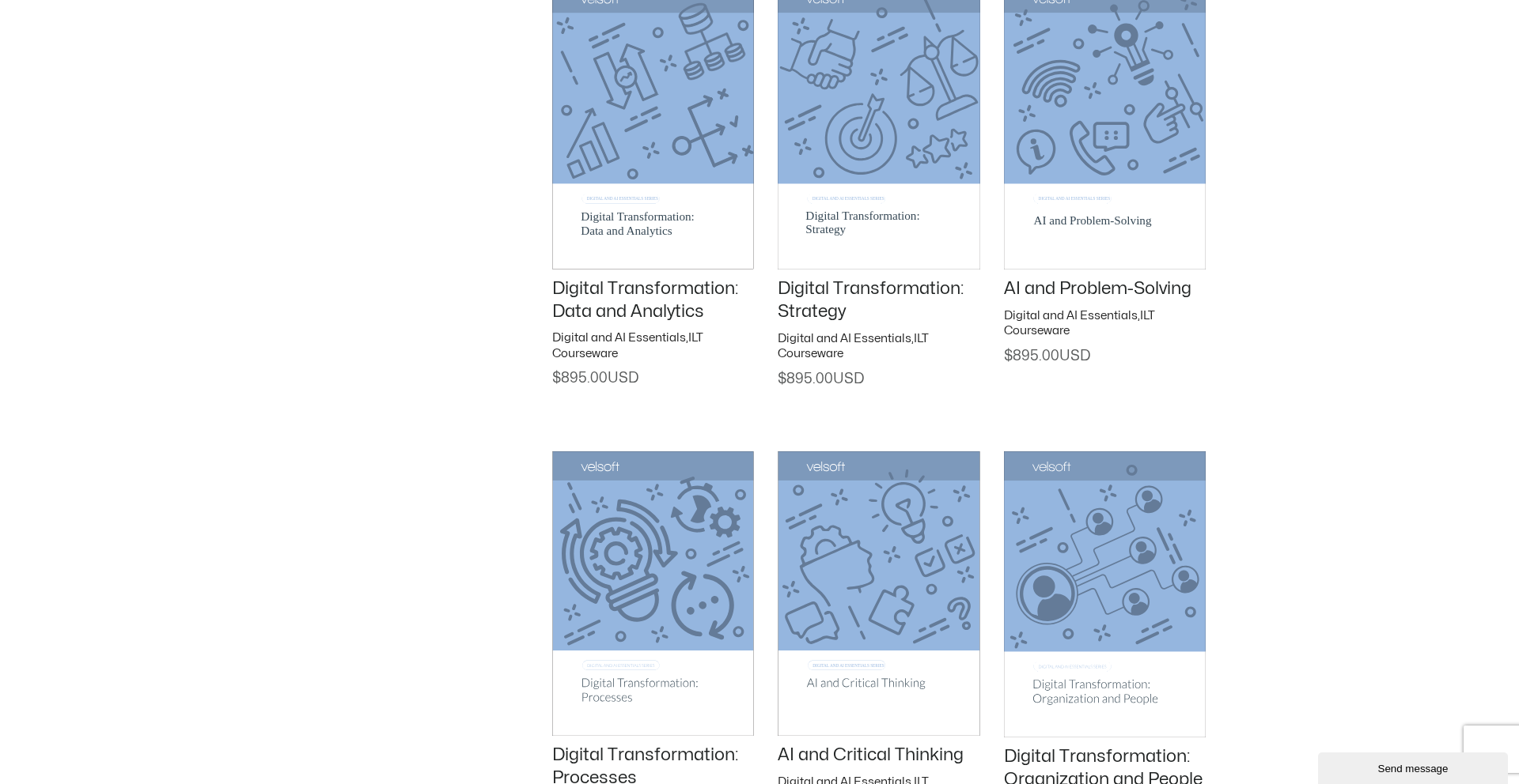
scroll to position [2249, 0]
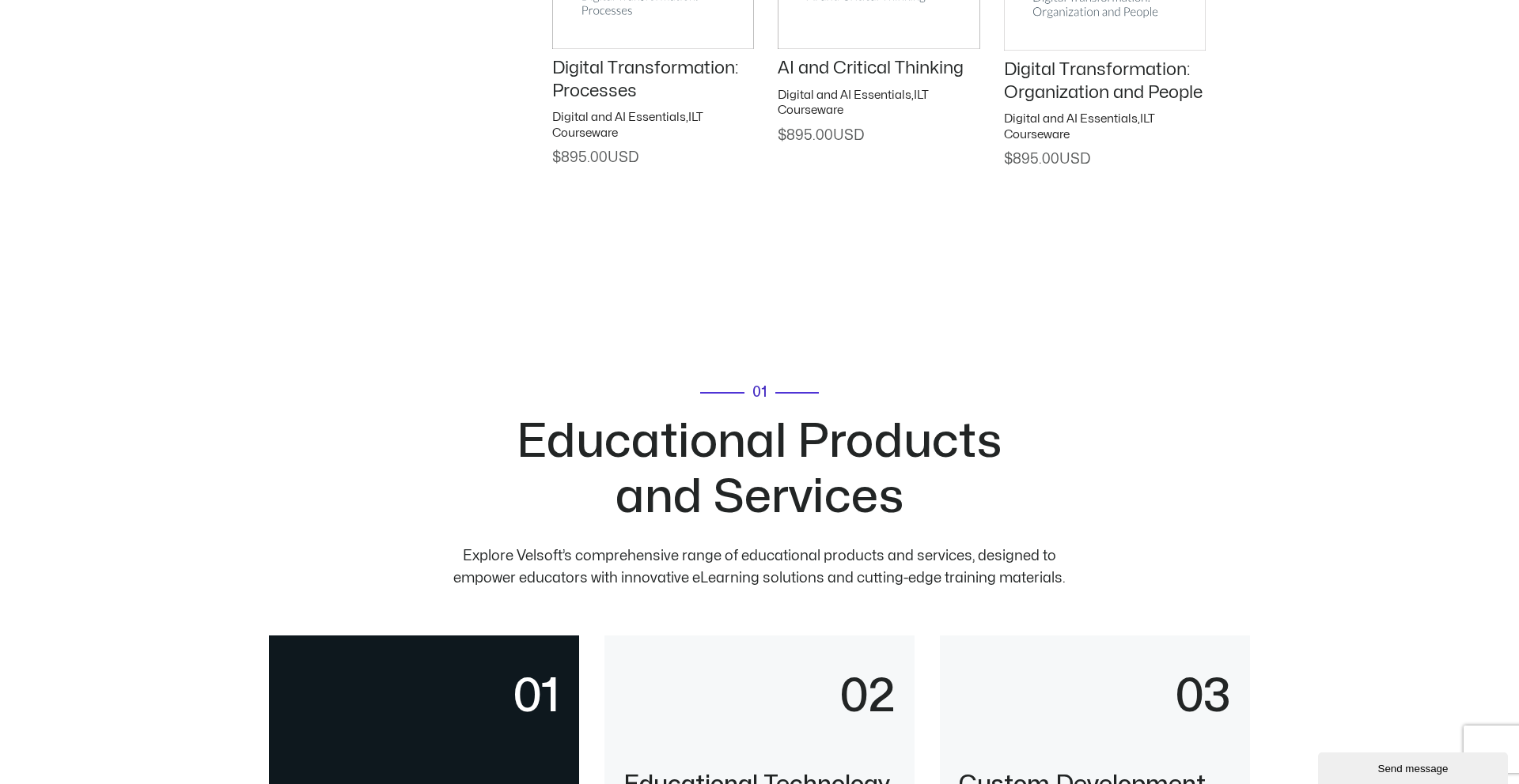
scroll to position [2964, 0]
